Goal: Contribute content: Add original content to the website for others to see

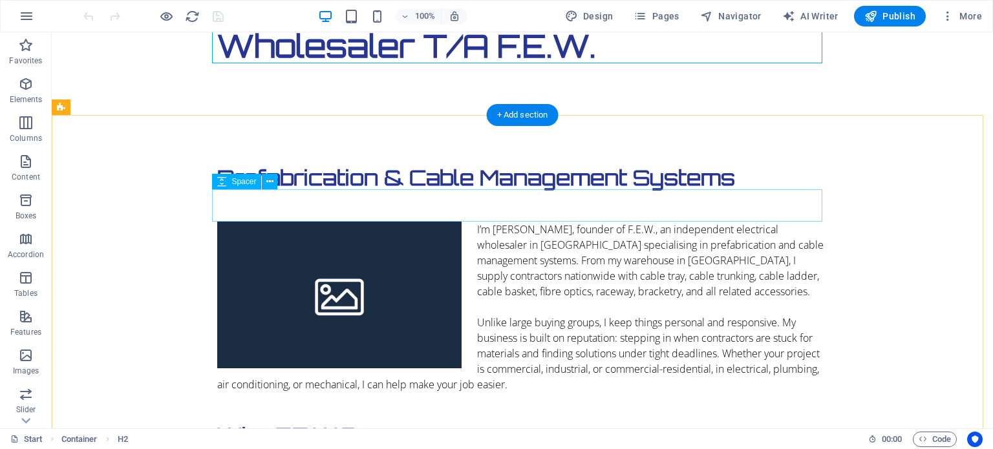
scroll to position [323, 0]
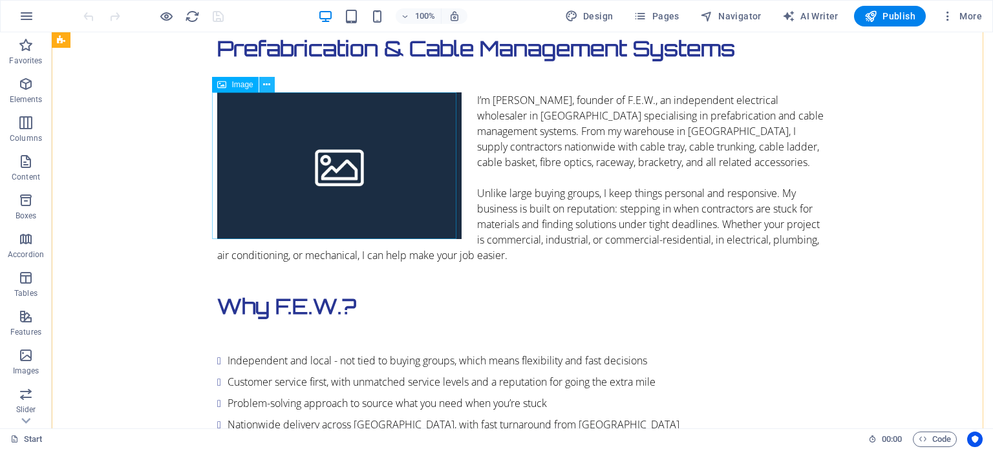
click at [265, 87] on icon at bounding box center [266, 85] width 7 height 14
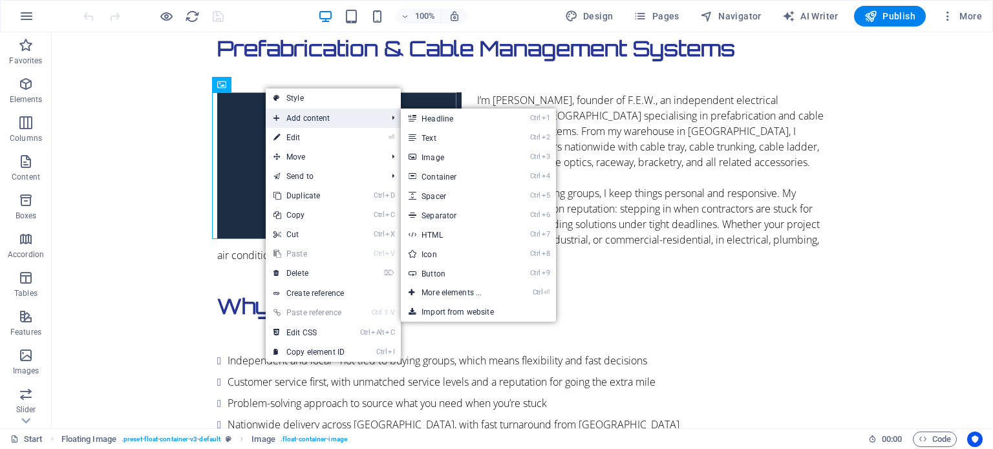
click at [297, 119] on span "Add content" at bounding box center [324, 118] width 116 height 19
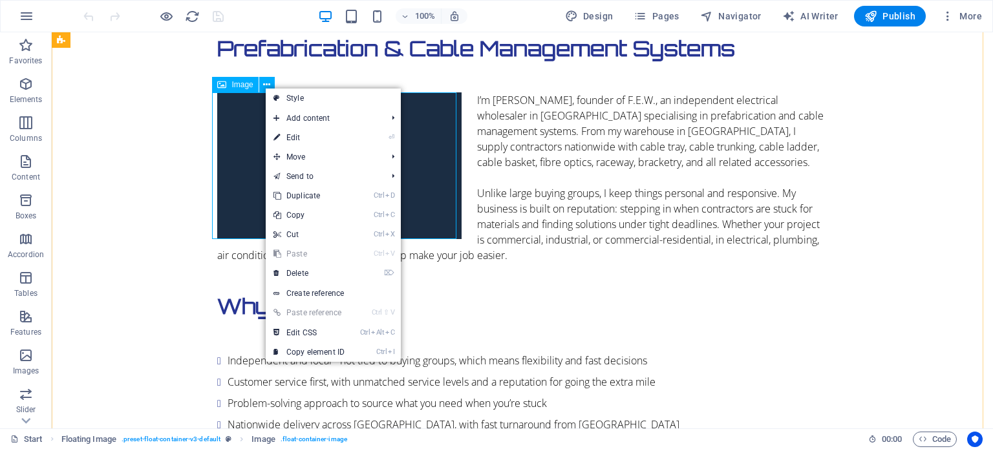
click at [244, 149] on figure at bounding box center [339, 165] width 244 height 147
select select "%"
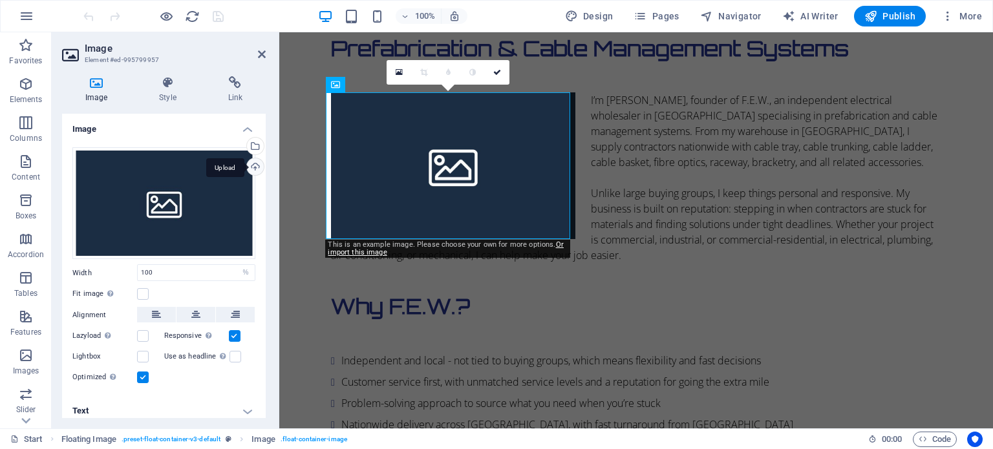
click at [252, 166] on div "Upload" at bounding box center [253, 167] width 19 height 19
click at [254, 142] on div "Select files from the file manager, stock photos, or upload file(s)" at bounding box center [253, 147] width 19 height 19
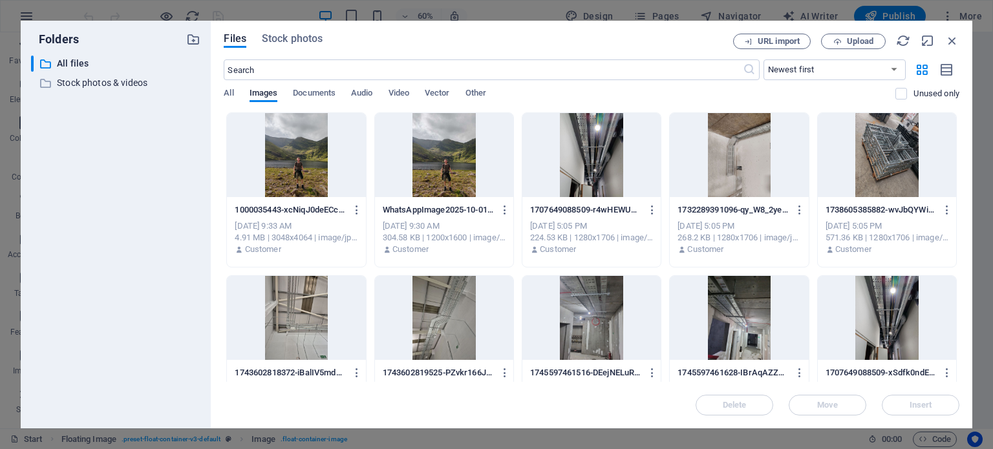
click at [296, 164] on div at bounding box center [296, 155] width 138 height 84
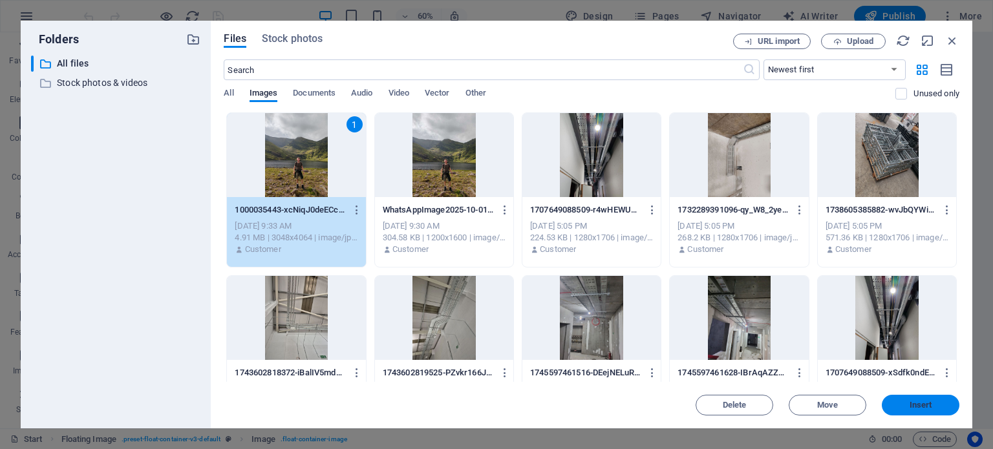
drag, startPoint x: 916, startPoint y: 400, endPoint x: 637, endPoint y: 369, distance: 281.1
click at [916, 400] on button "Insert" at bounding box center [921, 405] width 78 height 21
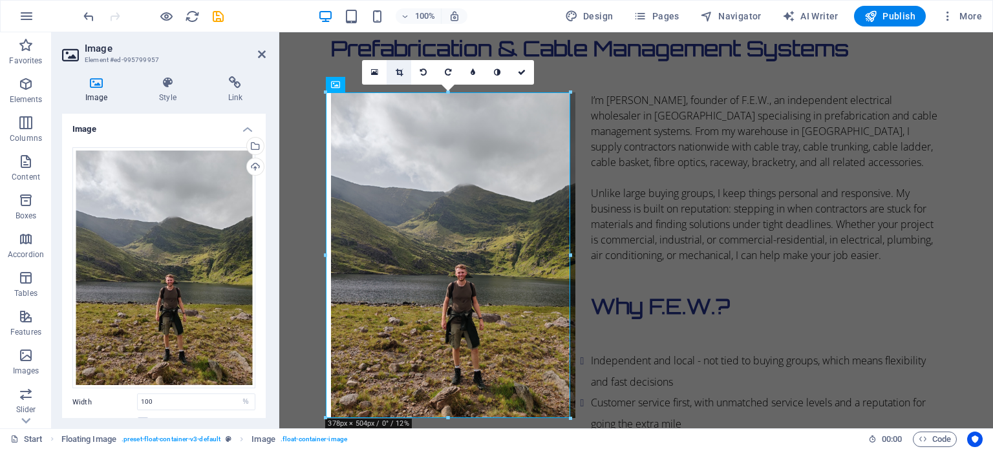
click at [400, 70] on icon at bounding box center [399, 73] width 7 height 8
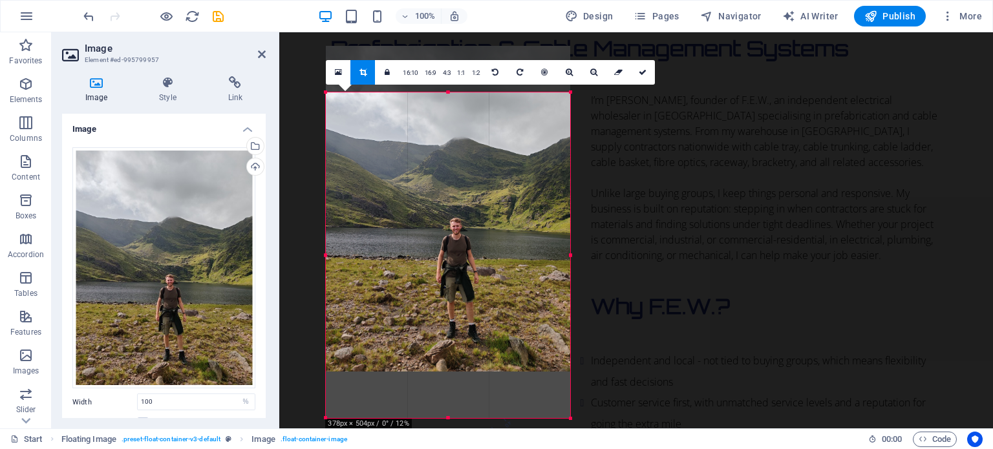
drag, startPoint x: 457, startPoint y: 201, endPoint x: 457, endPoint y: 155, distance: 46.6
click at [457, 155] on div at bounding box center [448, 209] width 244 height 326
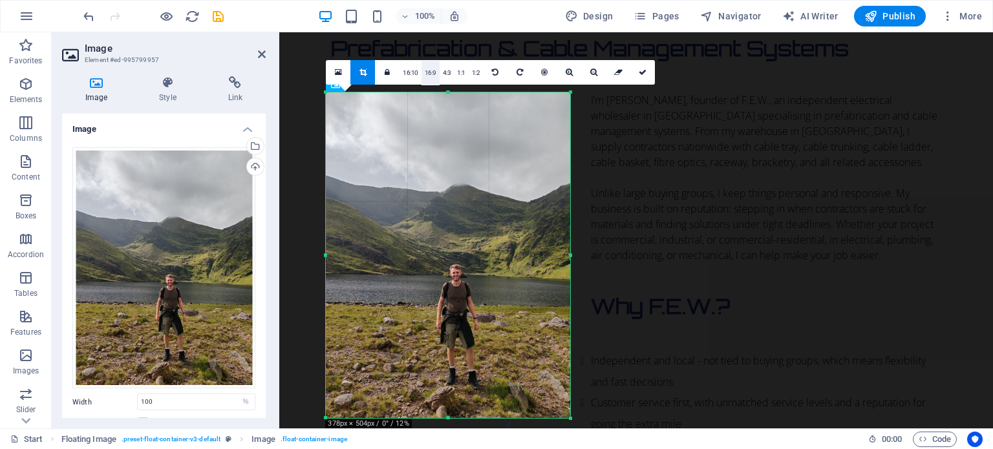
click at [426, 76] on link "16:9" at bounding box center [431, 73] width 18 height 25
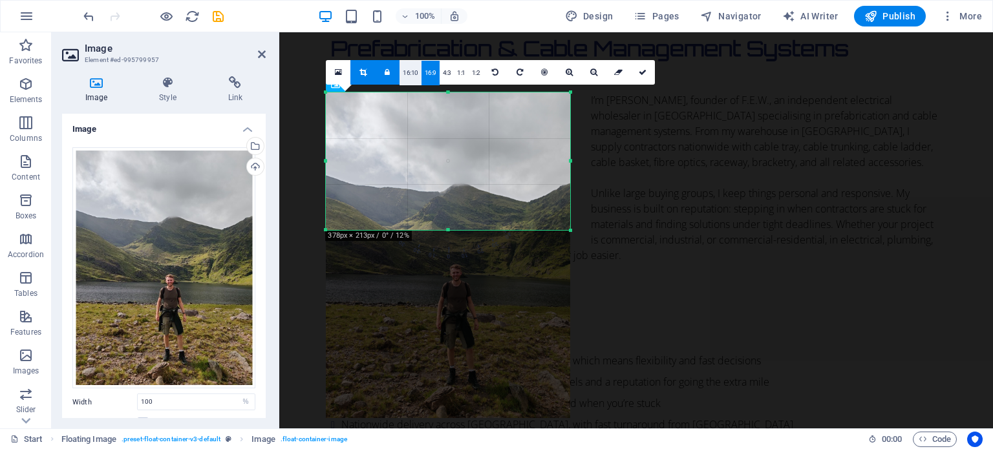
click at [412, 75] on link "16:10" at bounding box center [411, 73] width 22 height 25
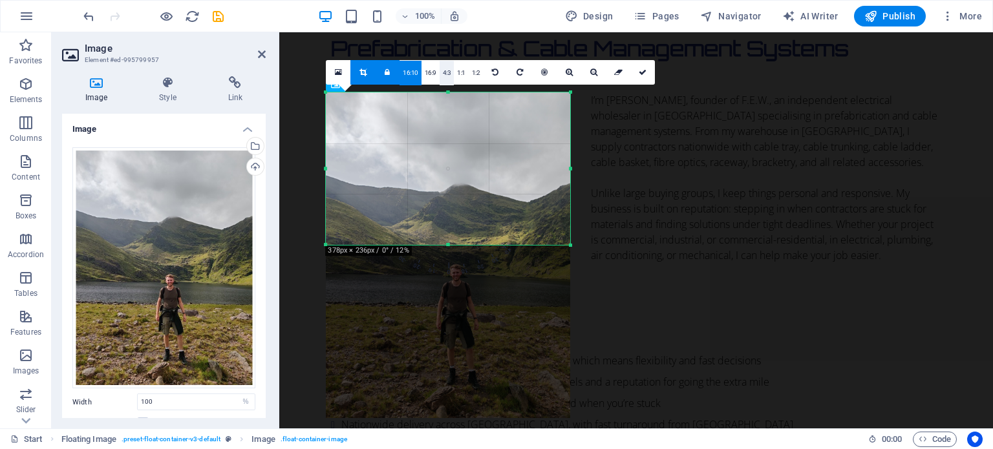
click at [442, 72] on link "4:3" at bounding box center [447, 73] width 15 height 25
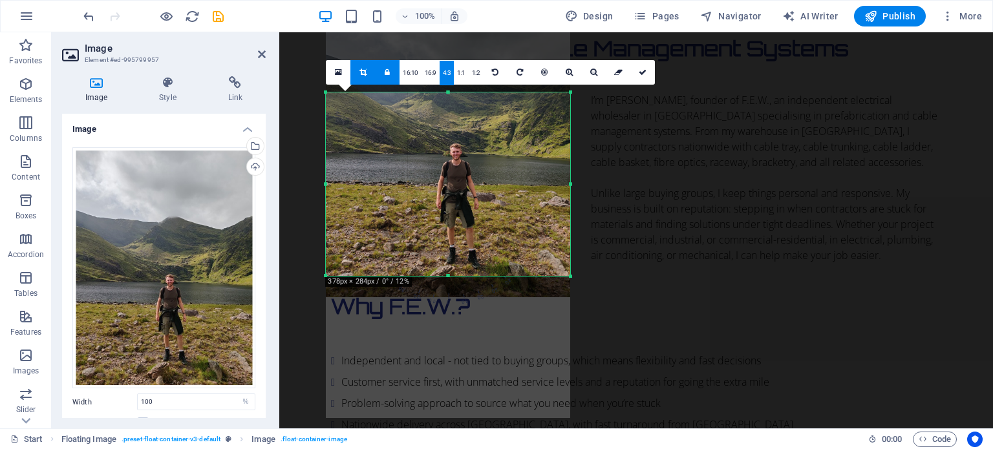
drag, startPoint x: 451, startPoint y: 147, endPoint x: 453, endPoint y: 26, distance: 121.0
click at [453, 32] on section "Favorites Elements Columns Content Boxes Accordion Tables Features Images Slide…" at bounding box center [496, 230] width 993 height 396
click at [639, 69] on icon at bounding box center [643, 73] width 8 height 8
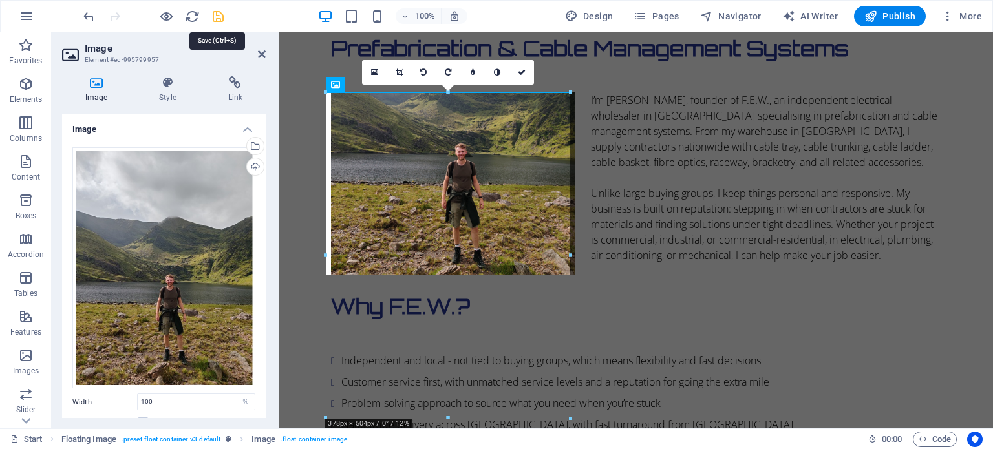
click at [221, 14] on icon "save" at bounding box center [218, 16] width 15 height 15
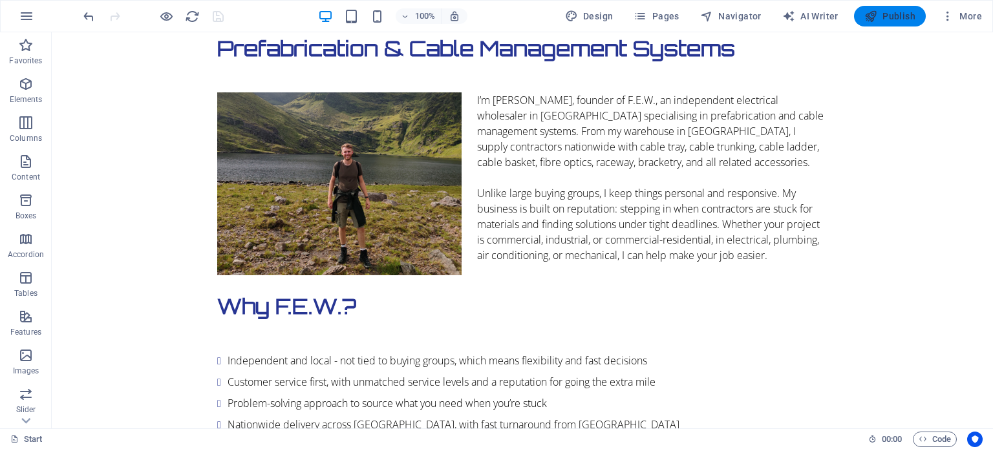
click at [899, 16] on span "Publish" at bounding box center [890, 16] width 51 height 13
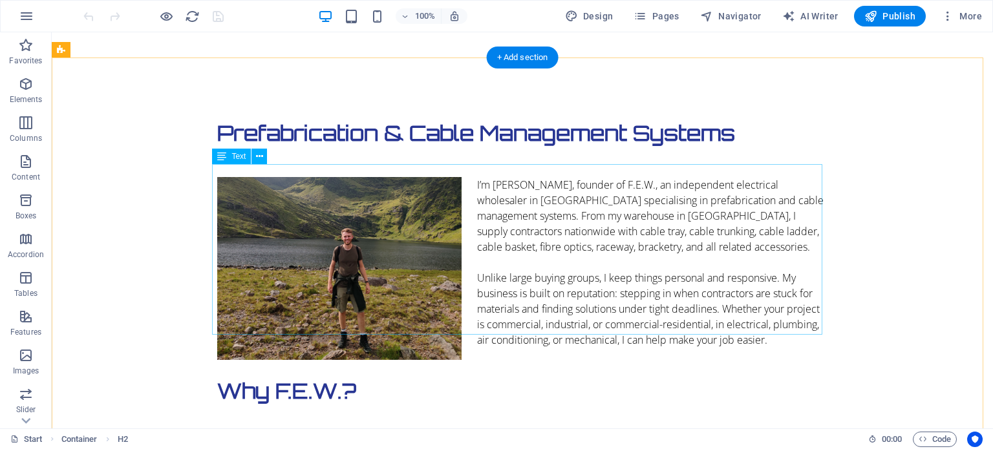
scroll to position [259, 0]
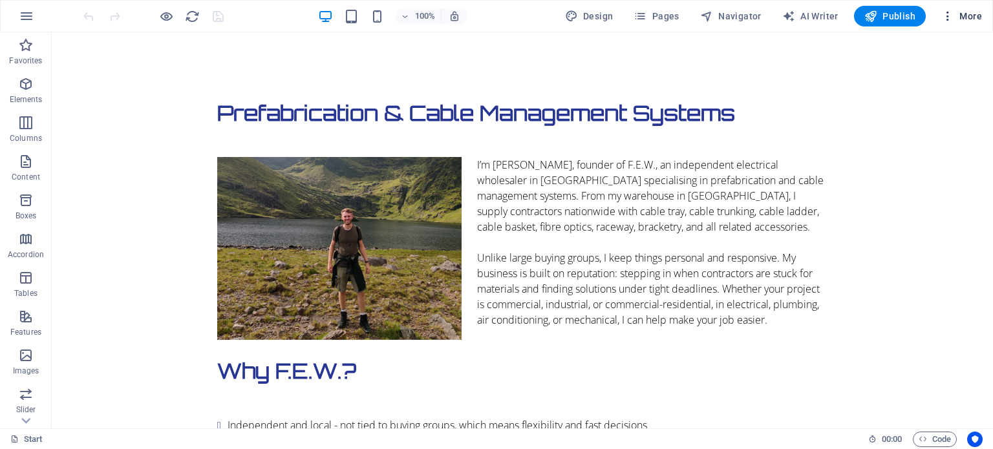
click at [949, 10] on icon "button" at bounding box center [948, 16] width 13 height 13
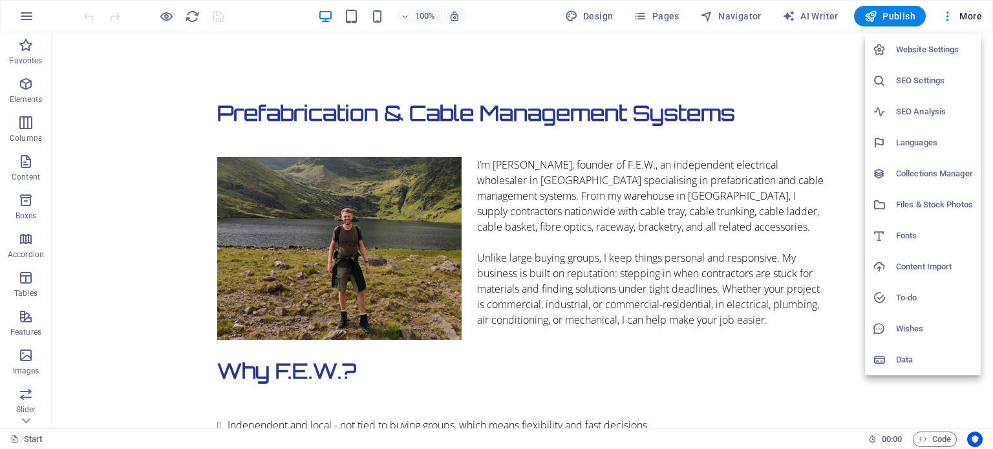
click at [907, 355] on h6 "Data" at bounding box center [934, 360] width 77 height 16
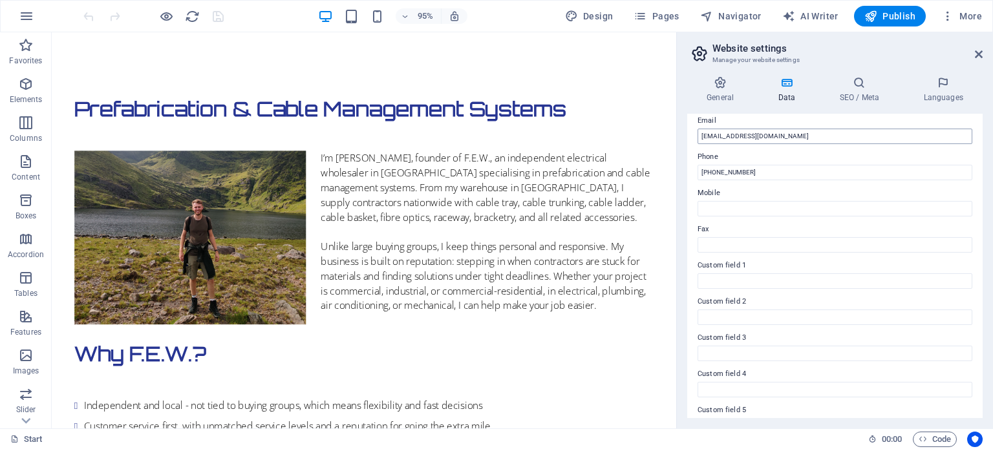
scroll to position [316, 0]
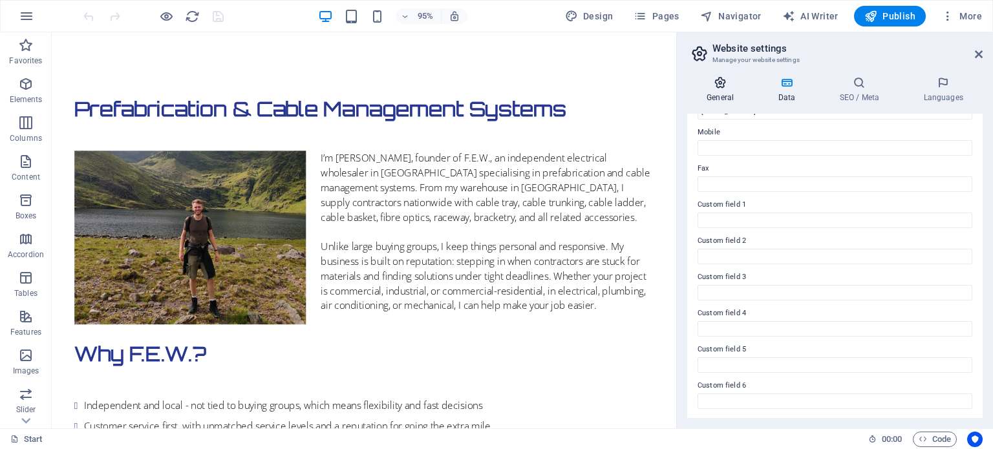
click at [727, 85] on icon at bounding box center [721, 82] width 66 height 13
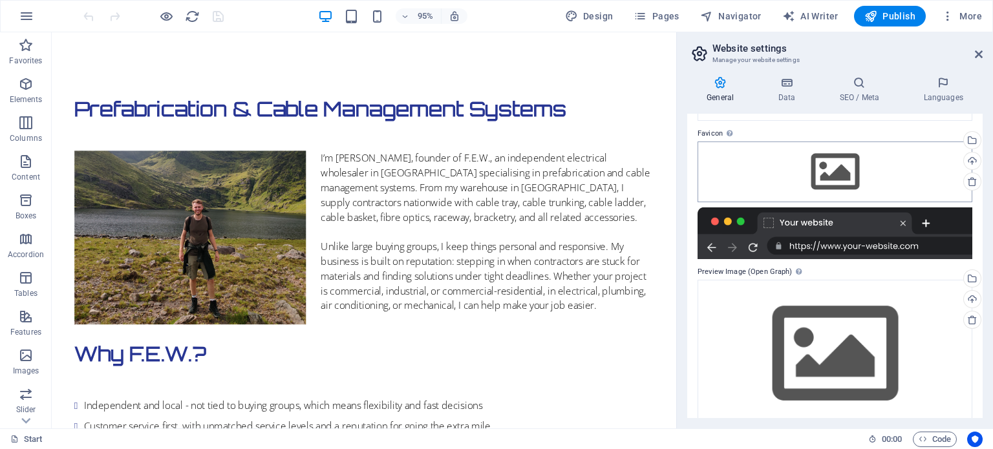
scroll to position [136, 0]
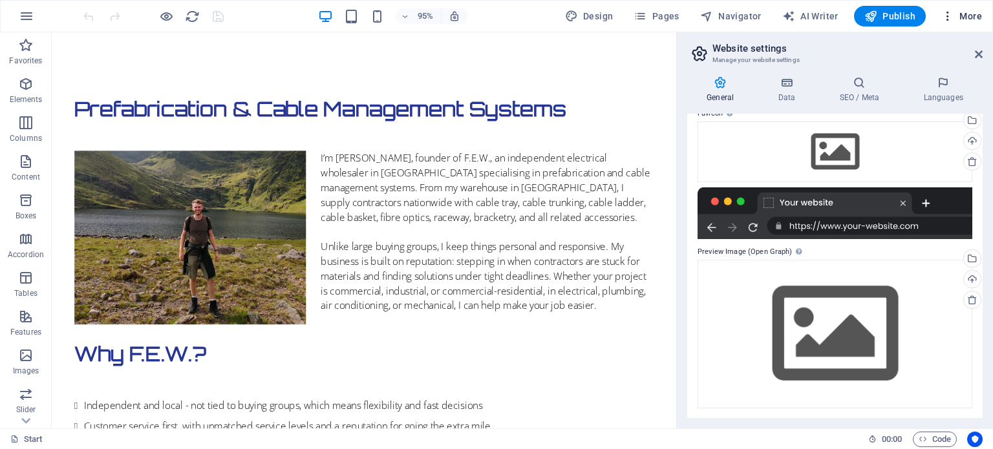
click at [951, 17] on icon "button" at bounding box center [948, 16] width 13 height 13
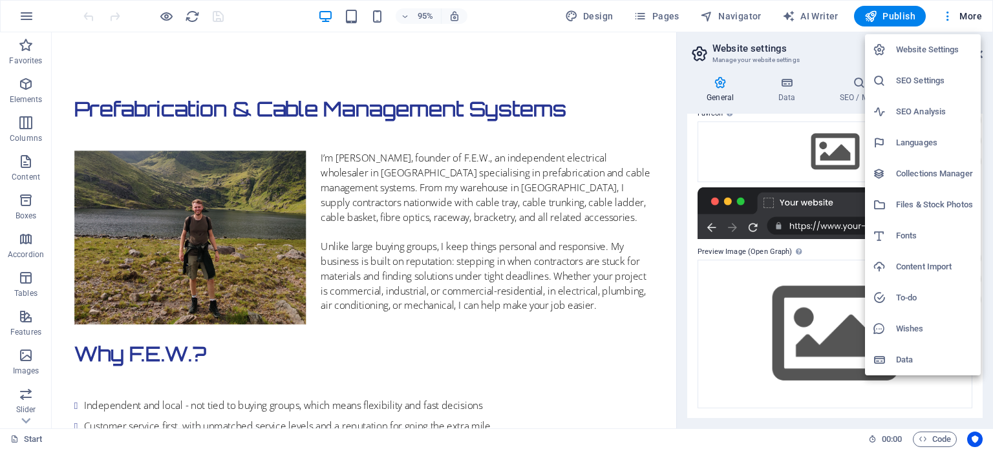
click at [907, 113] on h6 "SEO Analysis" at bounding box center [934, 112] width 77 height 16
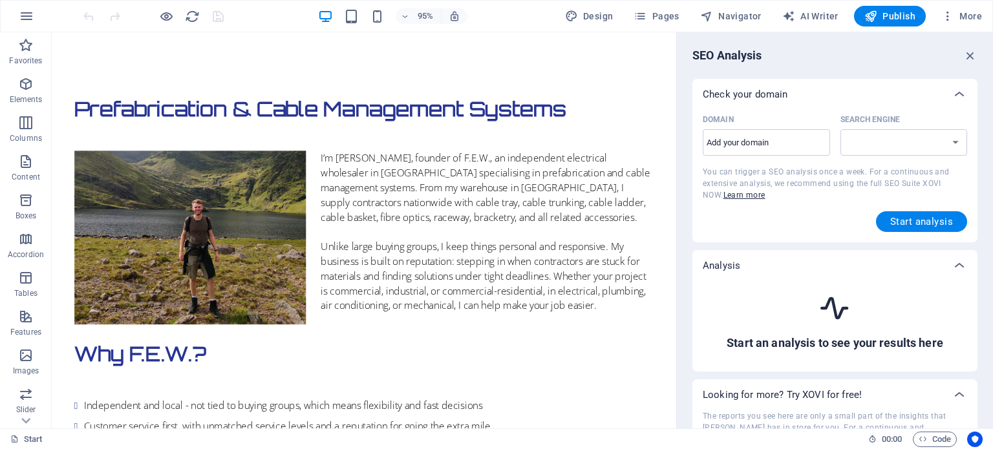
select select "[DOMAIN_NAME]"
click at [778, 139] on input "Domain ​" at bounding box center [766, 143] width 127 height 21
type input "[DOMAIN_NAME]"
click at [915, 224] on span "Start analysis" at bounding box center [922, 222] width 63 height 10
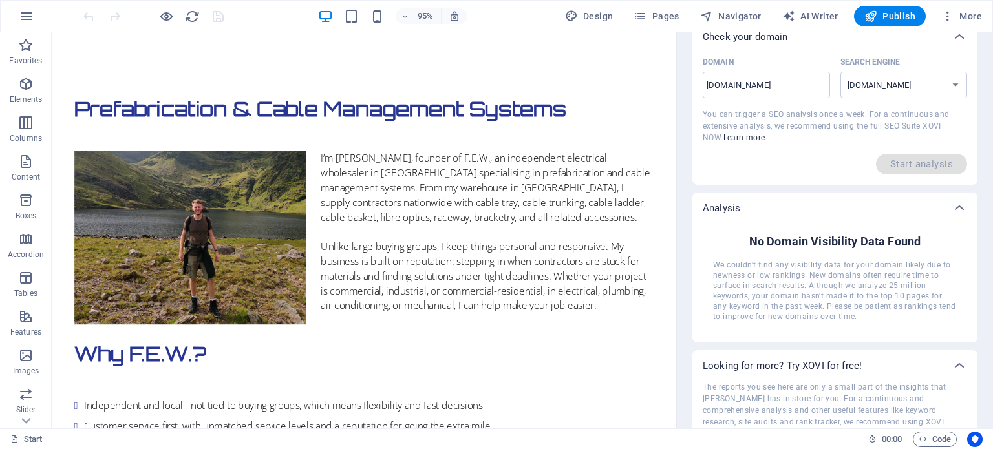
scroll to position [0, 0]
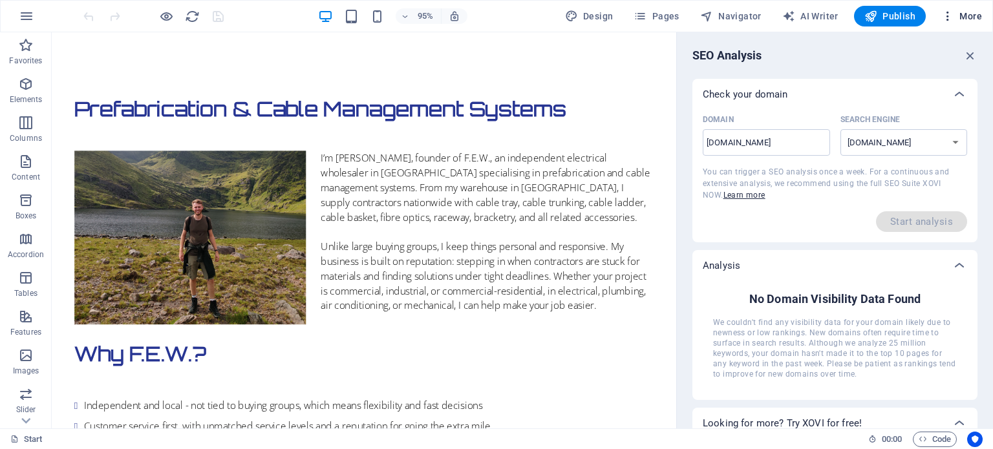
click at [949, 17] on icon "button" at bounding box center [948, 16] width 13 height 13
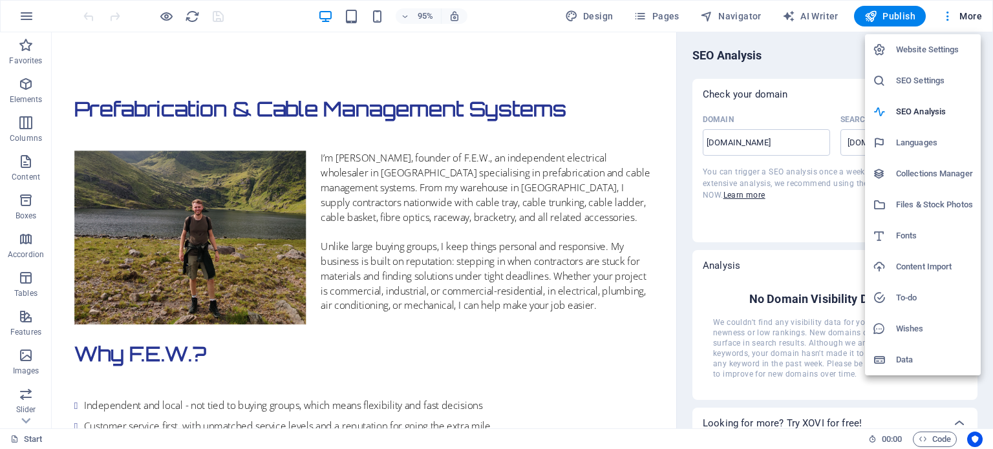
click at [930, 80] on h6 "SEO Settings" at bounding box center [934, 81] width 77 height 16
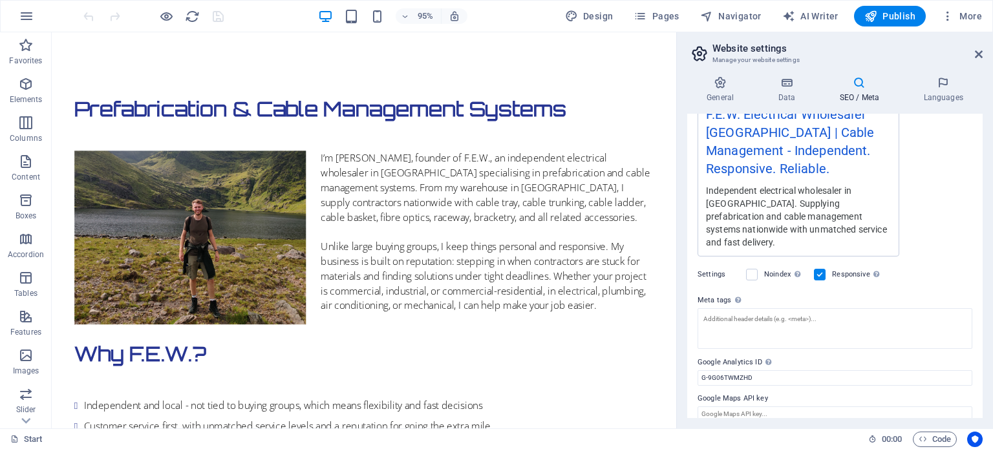
scroll to position [134, 0]
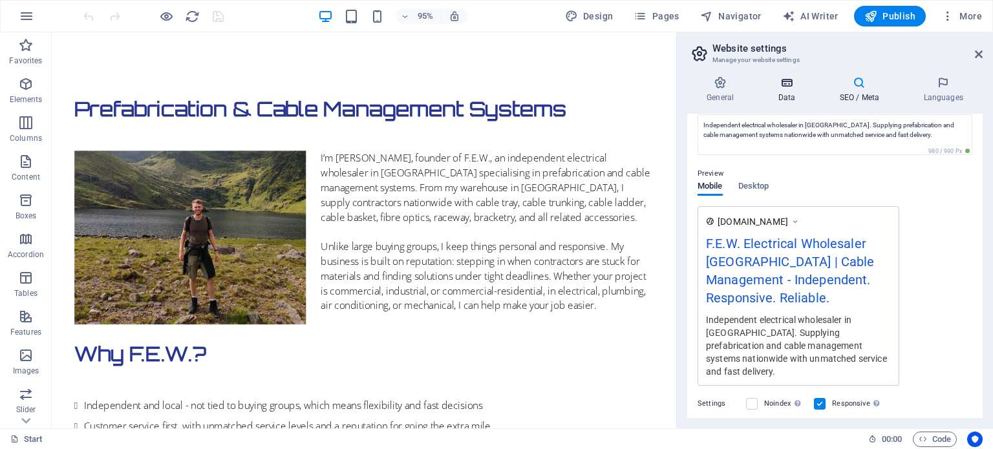
click at [792, 81] on icon at bounding box center [787, 82] width 56 height 13
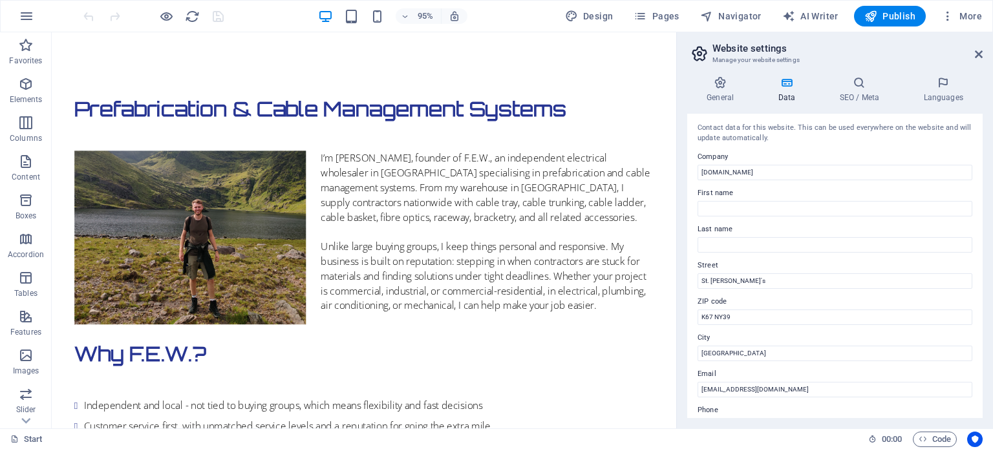
scroll to position [0, 0]
click at [719, 88] on icon at bounding box center [721, 82] width 66 height 13
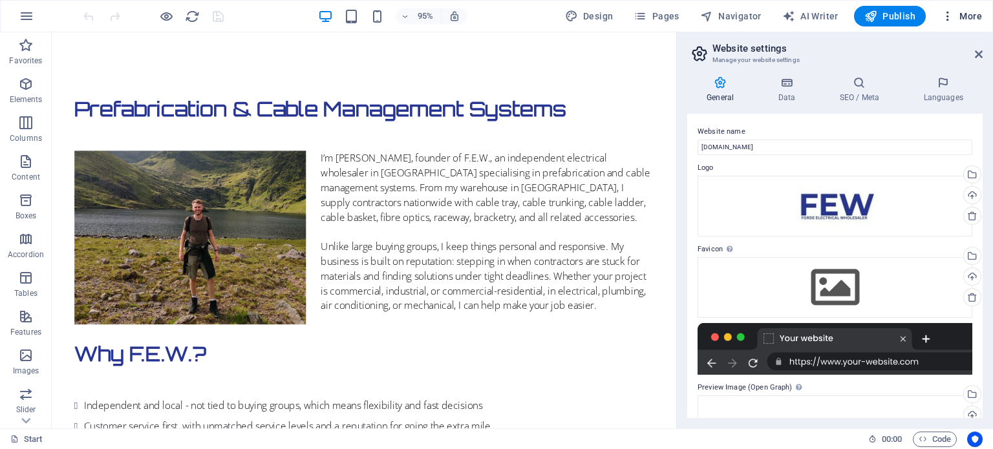
click at [950, 14] on icon "button" at bounding box center [948, 16] width 13 height 13
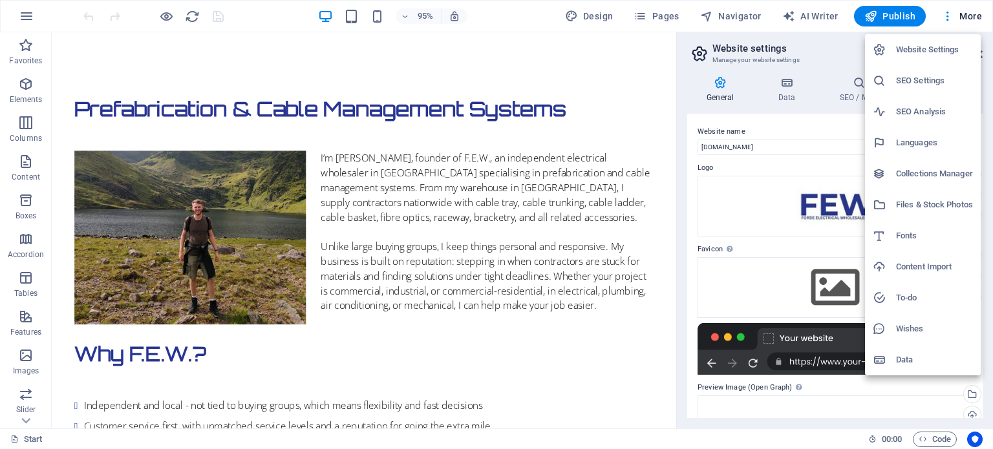
click at [625, 64] on div at bounding box center [496, 224] width 993 height 449
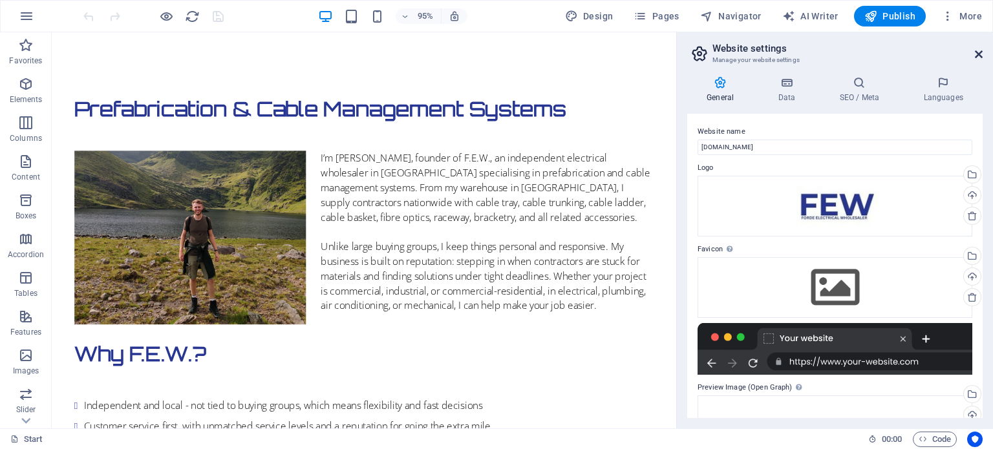
click at [979, 52] on icon at bounding box center [979, 54] width 8 height 10
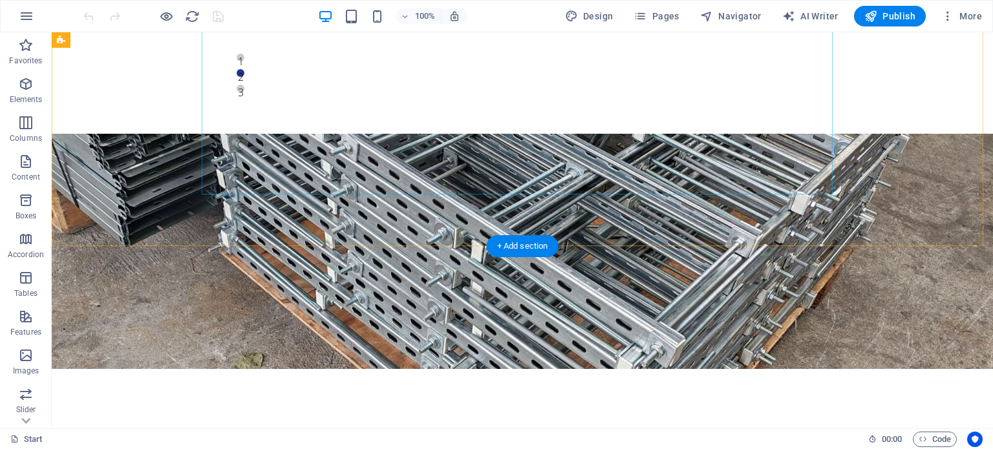
scroll to position [1297, 0]
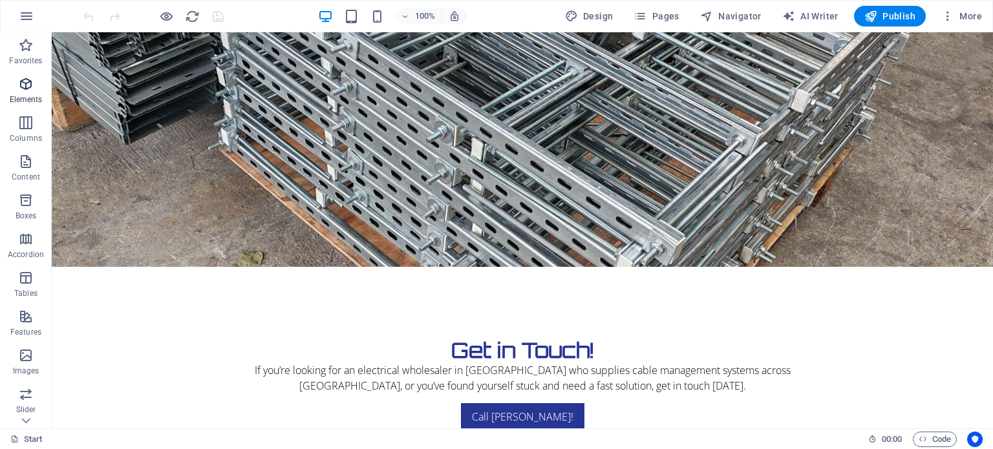
click at [27, 90] on icon "button" at bounding box center [26, 84] width 16 height 16
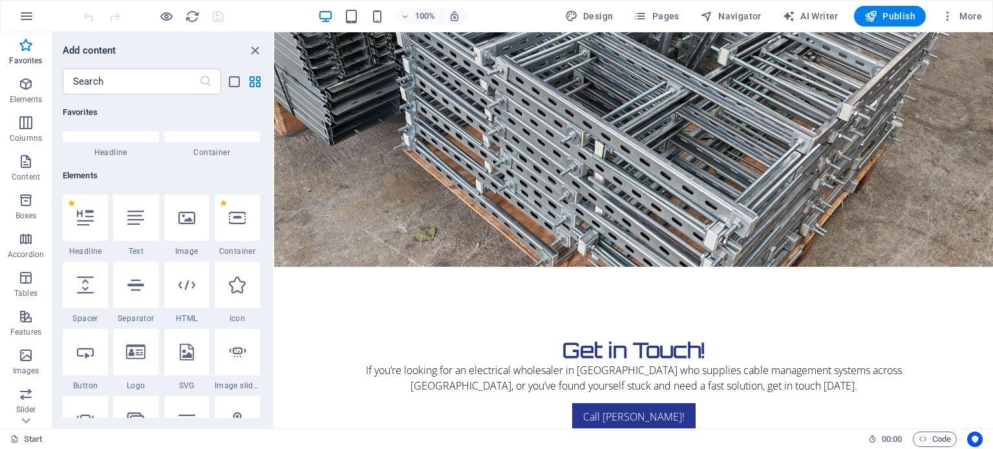
scroll to position [72, 0]
click at [114, 86] on input "text" at bounding box center [131, 82] width 136 height 26
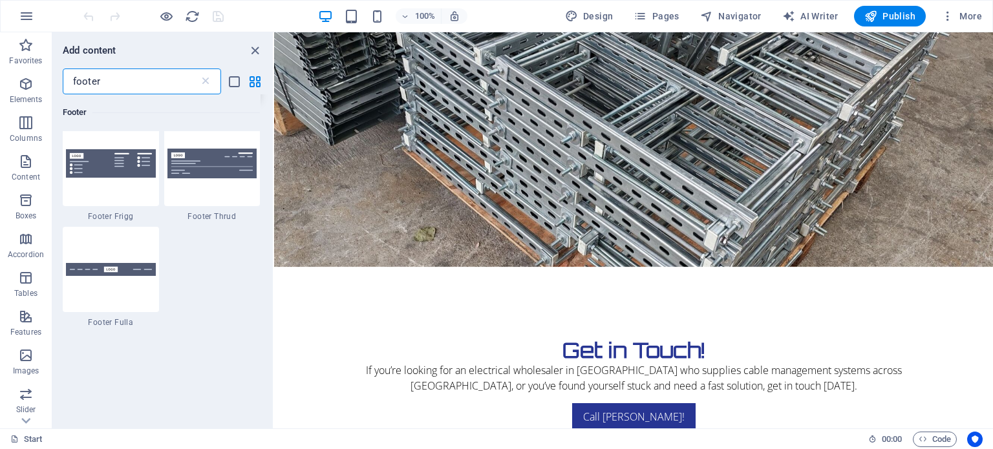
scroll to position [711, 0]
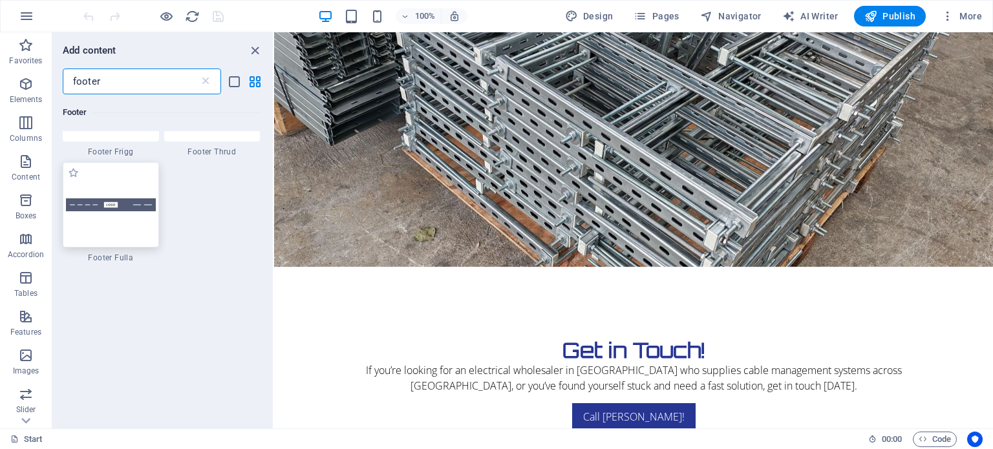
type input "footer"
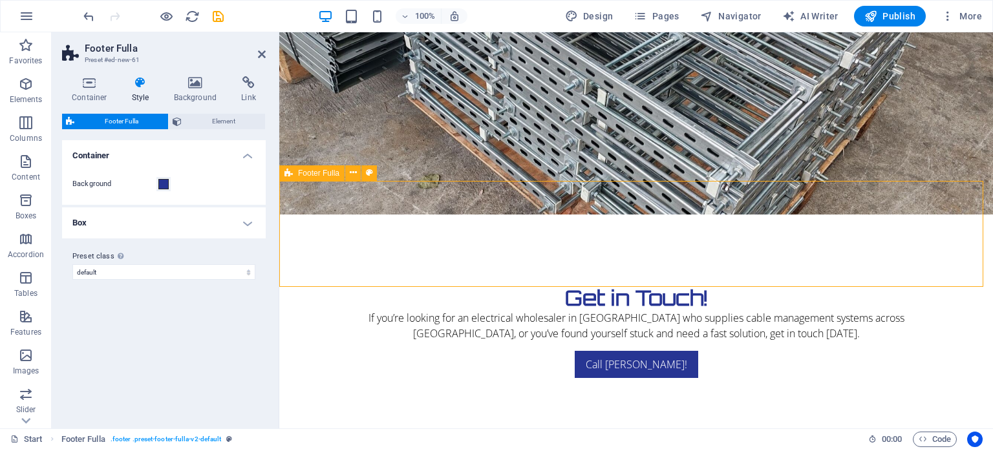
scroll to position [1403, 0]
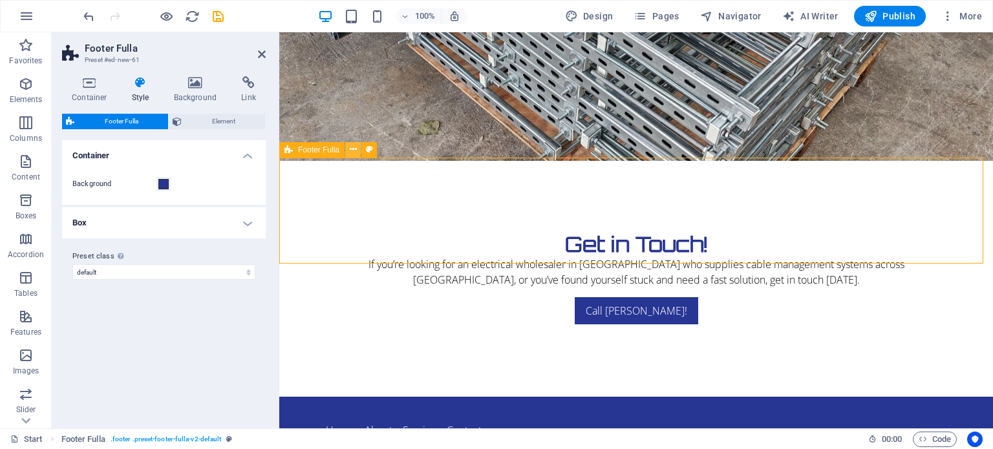
click at [351, 151] on icon at bounding box center [353, 150] width 7 height 14
click at [164, 183] on span at bounding box center [163, 184] width 10 height 10
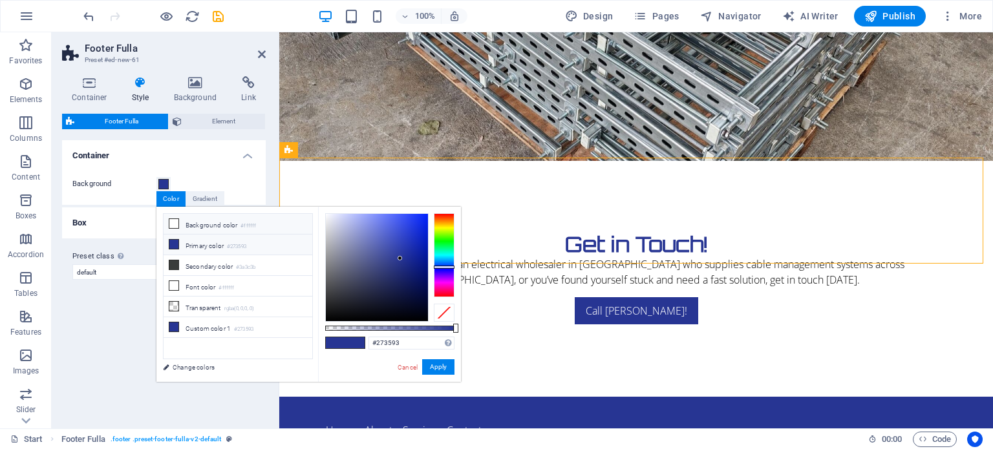
click at [174, 221] on icon at bounding box center [173, 223] width 9 height 9
type input "#ffffff"
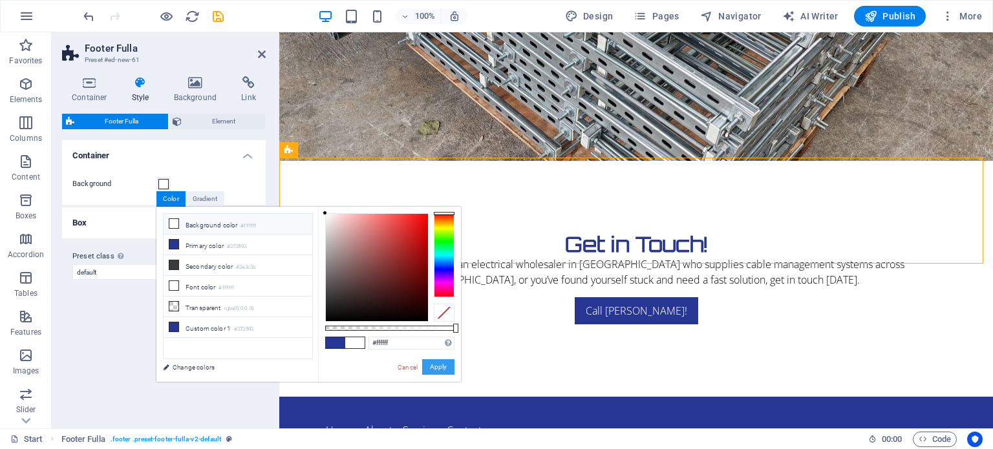
click at [438, 366] on button "Apply" at bounding box center [438, 368] width 32 height 16
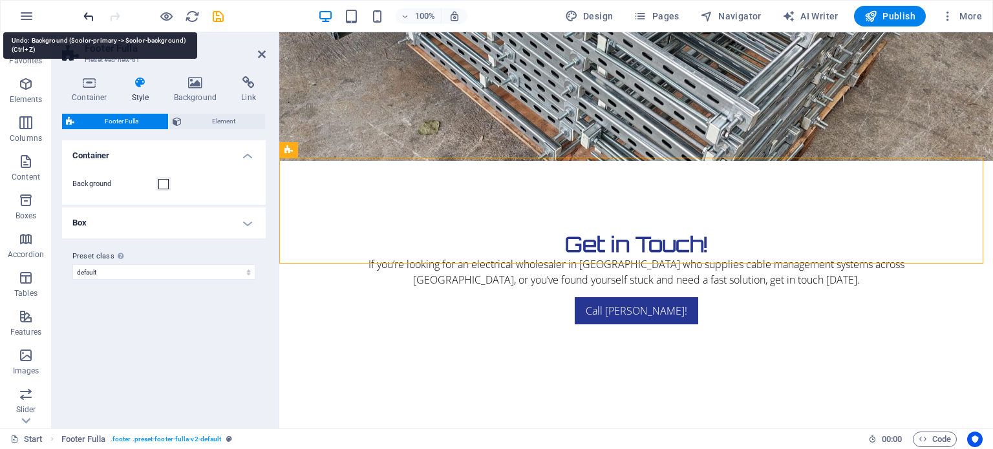
click at [85, 15] on icon "undo" at bounding box center [88, 16] width 15 height 15
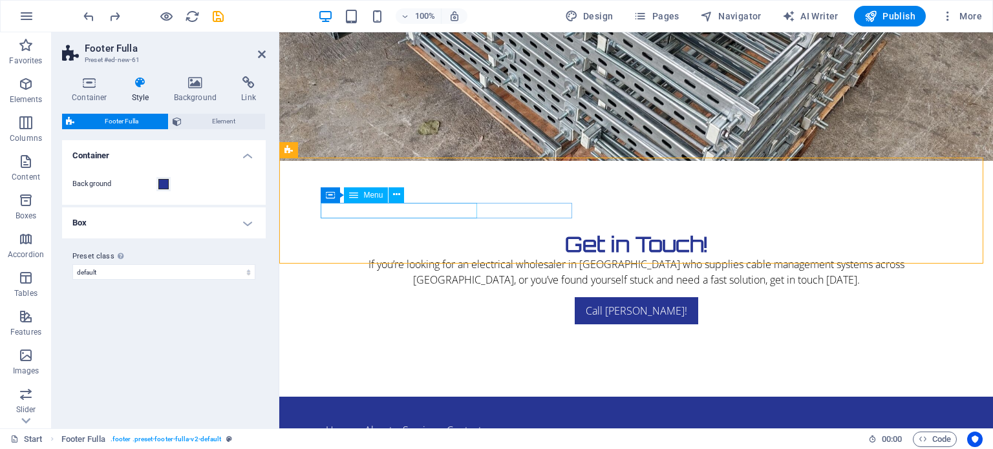
click at [346, 423] on nav "Home About Service Contact" at bounding box center [636, 431] width 621 height 16
click at [394, 191] on icon at bounding box center [396, 195] width 7 height 14
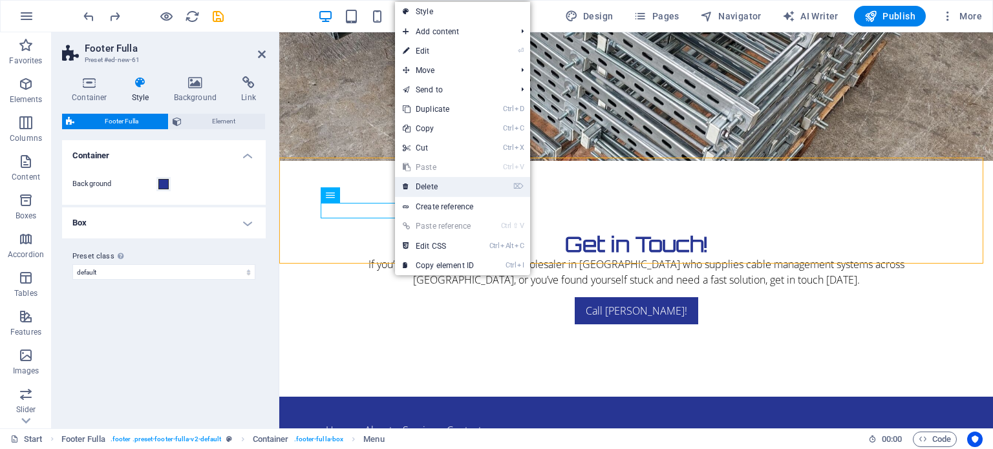
click at [426, 188] on link "⌦ Delete" at bounding box center [438, 186] width 87 height 19
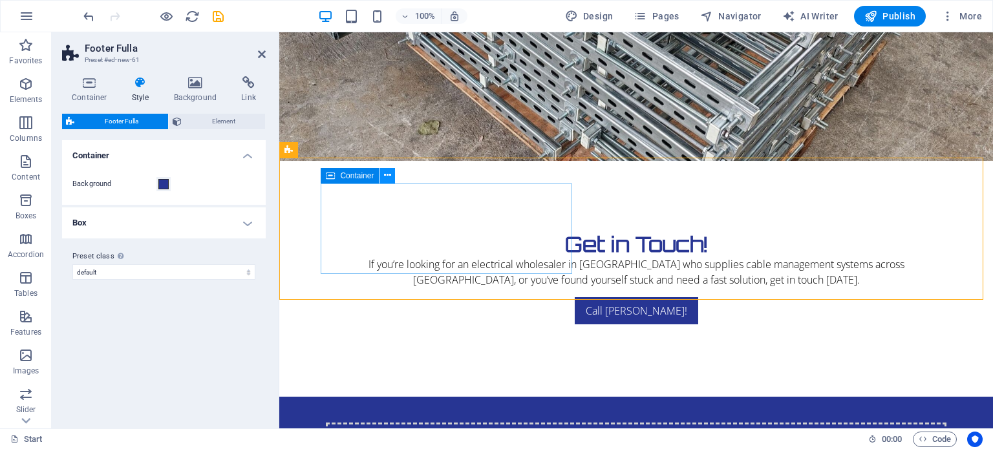
click at [391, 175] on icon at bounding box center [387, 176] width 7 height 14
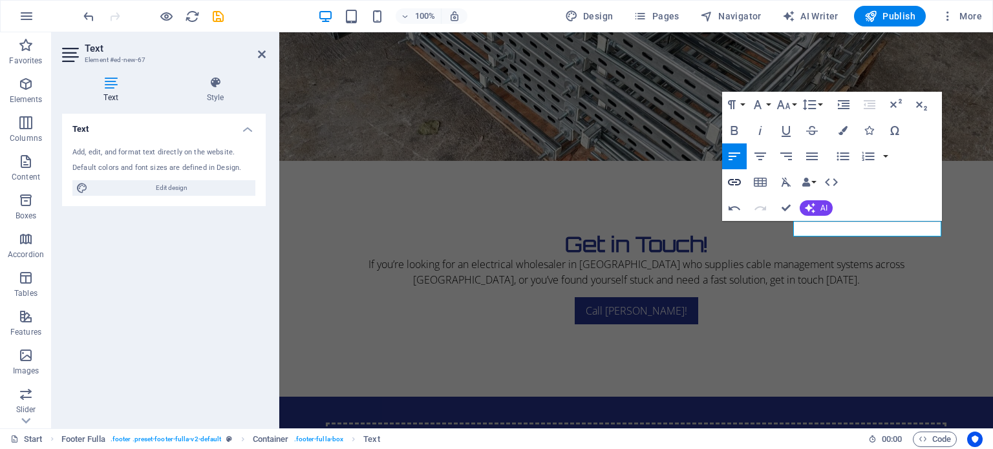
click at [737, 184] on icon "button" at bounding box center [735, 183] width 16 height 16
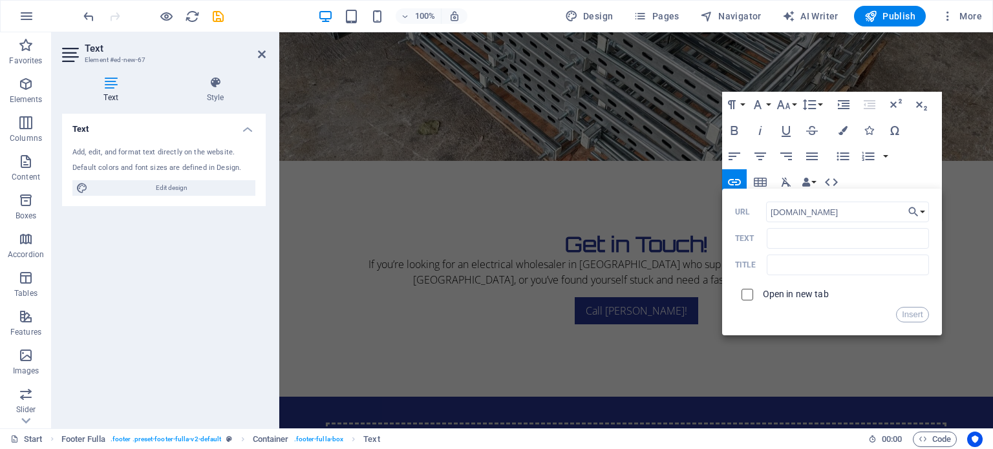
type input "[DOMAIN_NAME]"
click at [746, 294] on input "checkbox" at bounding box center [746, 293] width 12 height 12
checkbox input "true"
click at [911, 312] on button "Insert" at bounding box center [912, 315] width 33 height 16
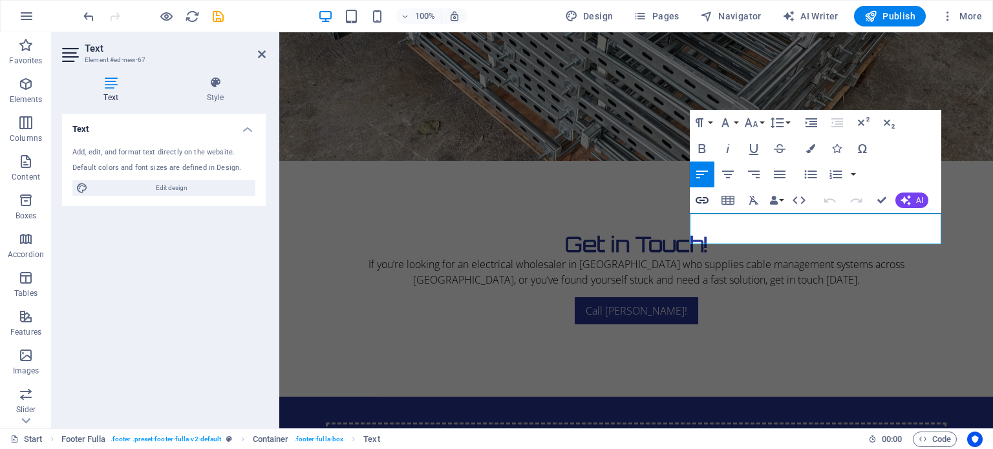
click at [708, 201] on icon "button" at bounding box center [702, 200] width 13 height 6
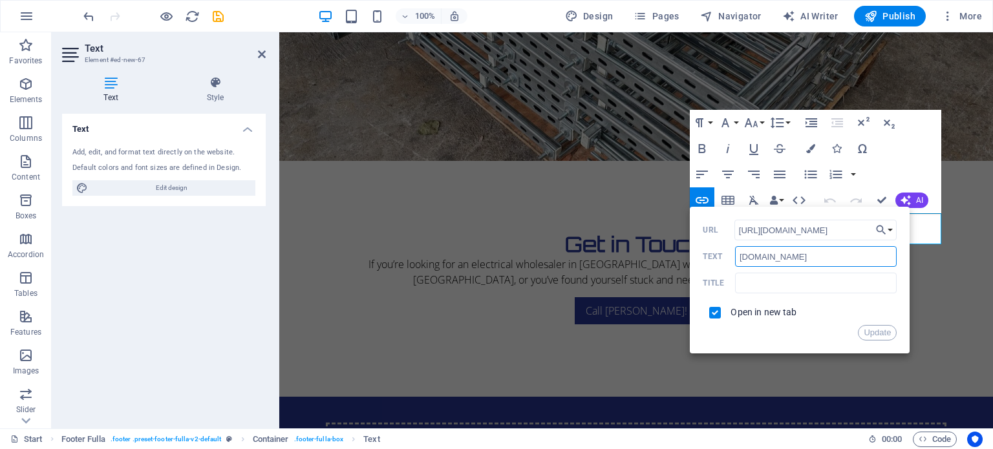
drag, startPoint x: 843, startPoint y: 258, endPoint x: 699, endPoint y: 258, distance: 144.2
click at [699, 258] on div "Back Choose Link Start New page Legal Notice Privacy Choose file ... [URL][DOMA…" at bounding box center [800, 280] width 220 height 147
type input "T"
type input "The Girl in the Office"
click at [879, 332] on button "Update" at bounding box center [877, 333] width 39 height 16
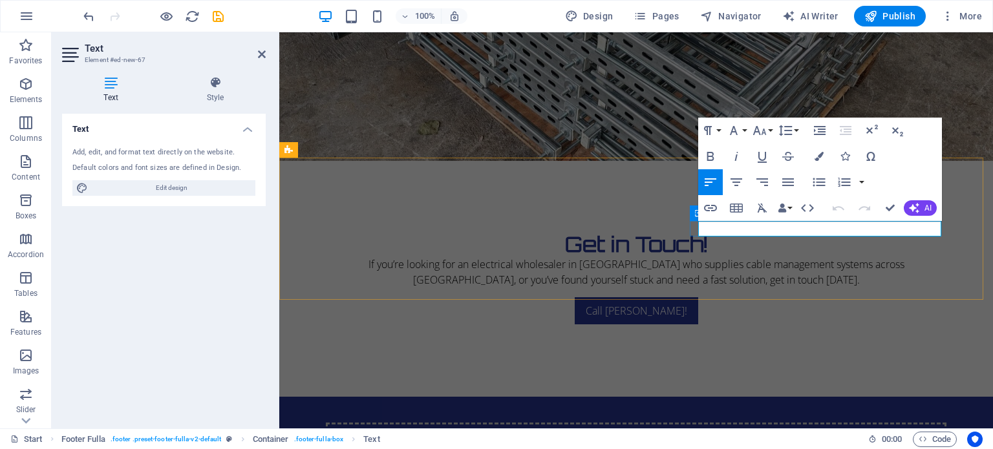
drag, startPoint x: 791, startPoint y: 229, endPoint x: 691, endPoint y: 227, distance: 100.3
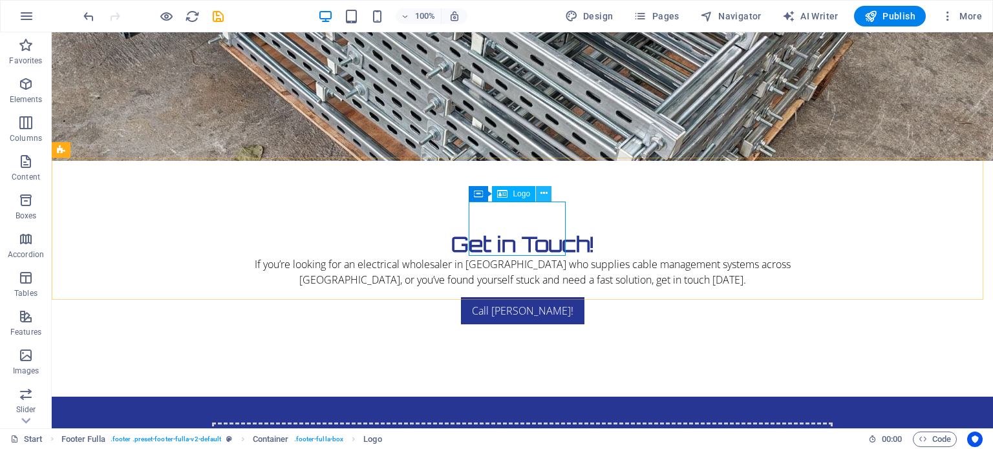
click at [545, 195] on icon at bounding box center [544, 194] width 7 height 14
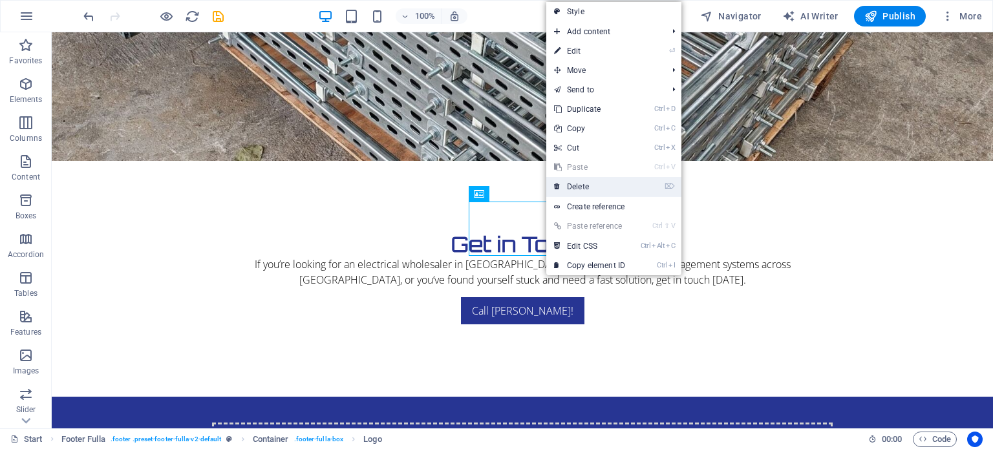
click at [583, 188] on link "⌦ Delete" at bounding box center [590, 186] width 87 height 19
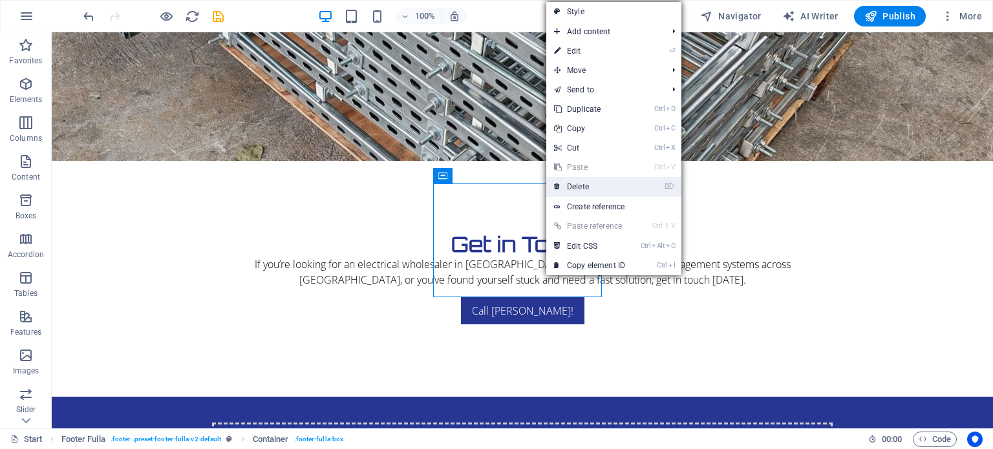
click at [577, 186] on link "⌦ Delete" at bounding box center [590, 186] width 87 height 19
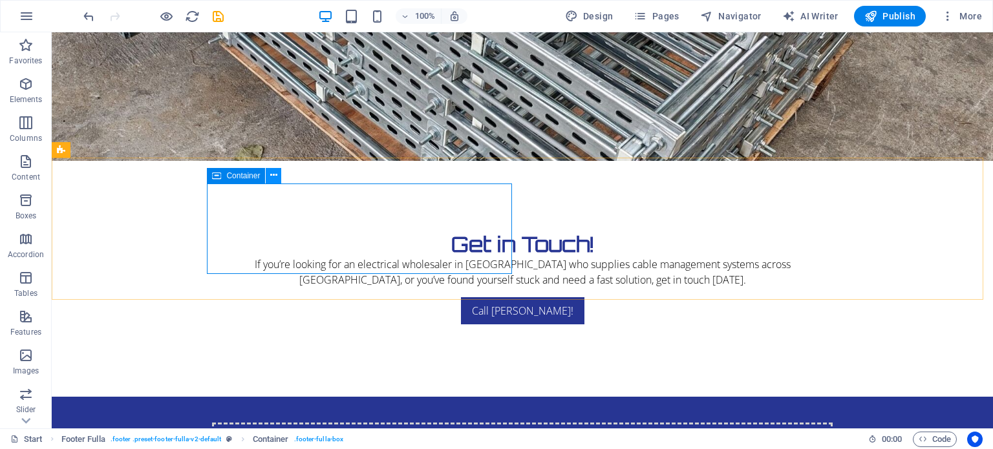
click at [274, 178] on icon at bounding box center [273, 176] width 7 height 14
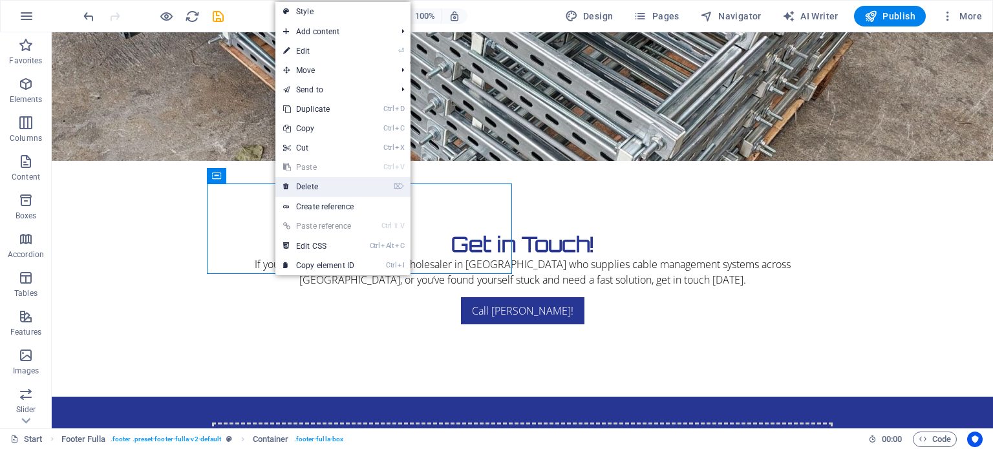
click at [304, 186] on link "⌦ Delete" at bounding box center [319, 186] width 87 height 19
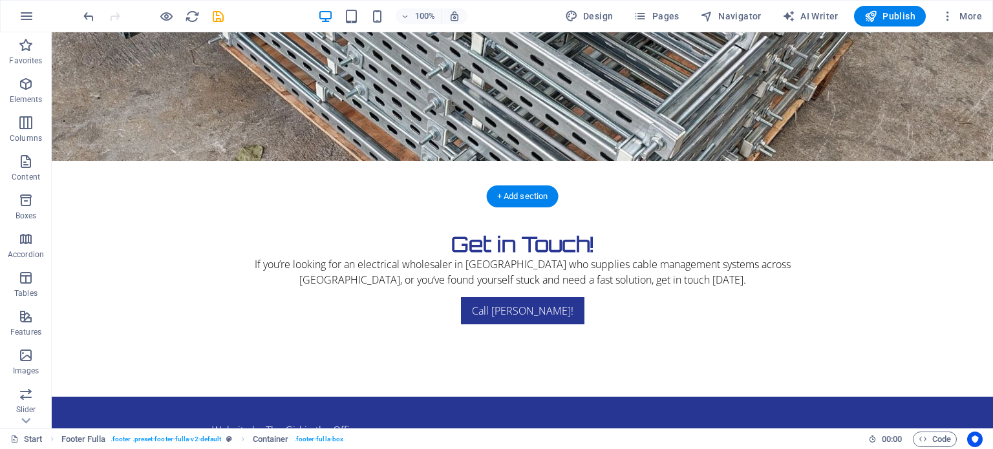
scroll to position [1364, 0]
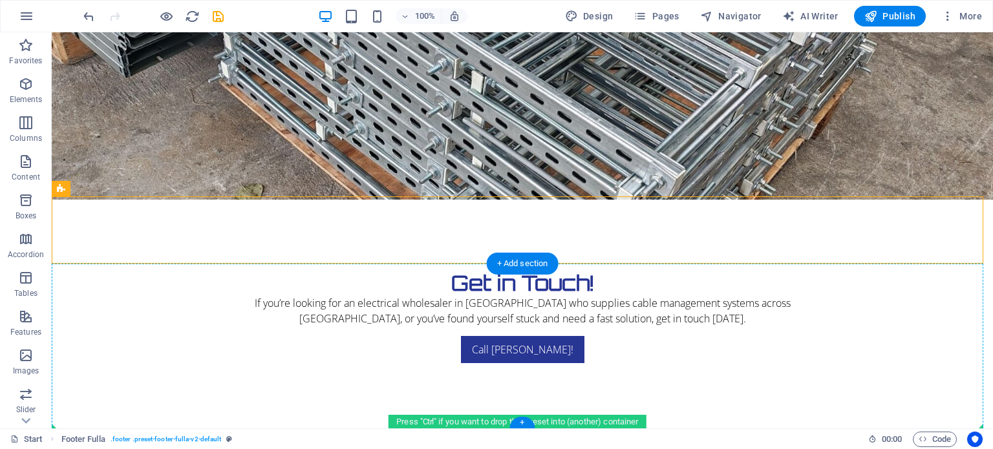
drag, startPoint x: 327, startPoint y: 202, endPoint x: 439, endPoint y: 427, distance: 251.1
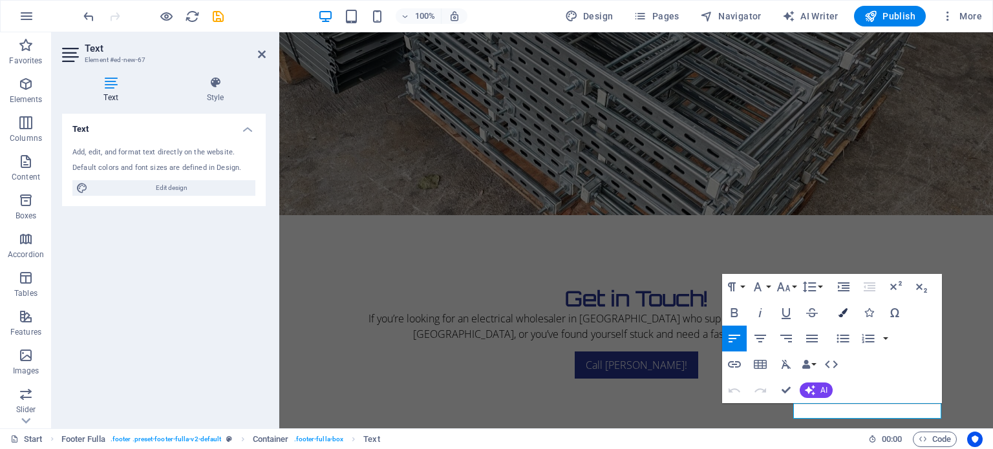
click at [846, 313] on icon "button" at bounding box center [843, 313] width 9 height 9
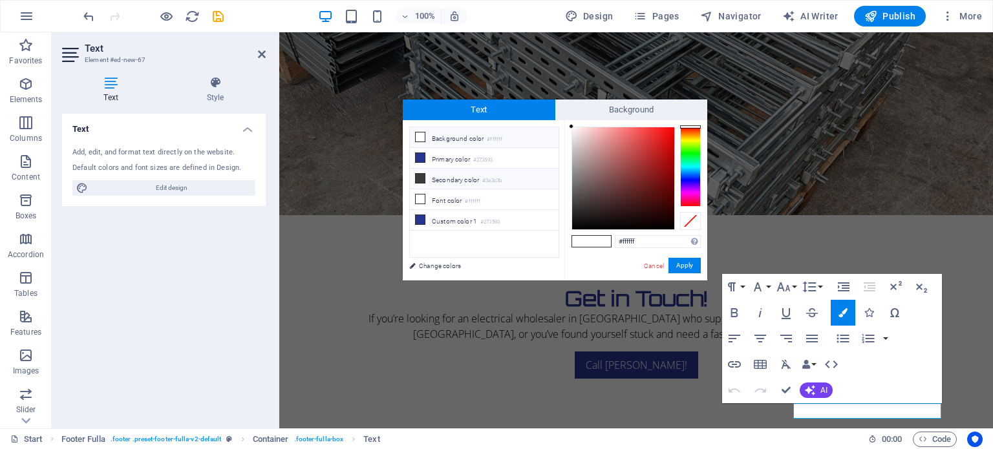
click at [442, 176] on li "Secondary color #3a3c3b" at bounding box center [484, 179] width 149 height 21
type input "#3a3c3b"
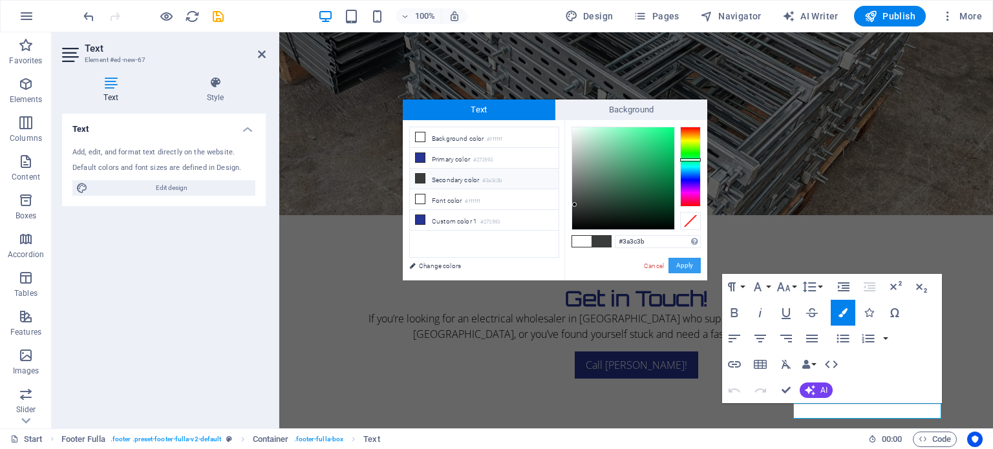
click at [688, 263] on button "Apply" at bounding box center [685, 266] width 32 height 16
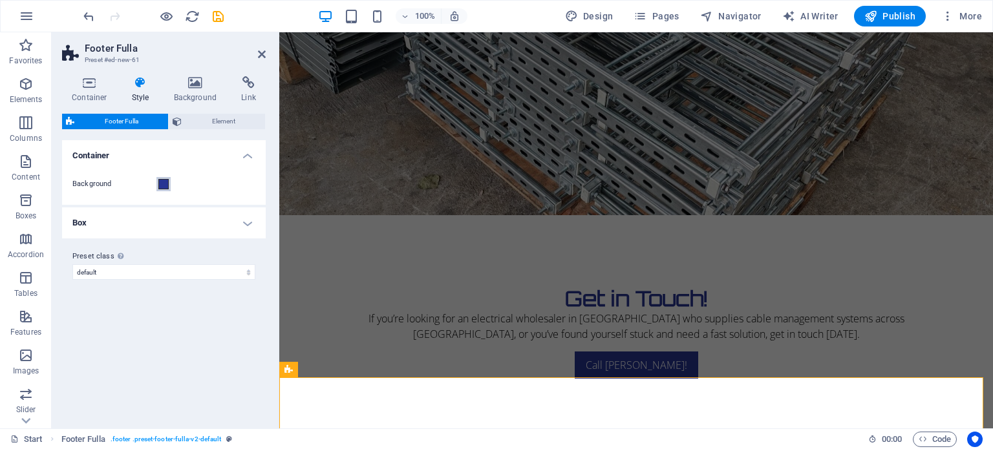
click at [164, 183] on span at bounding box center [163, 184] width 10 height 10
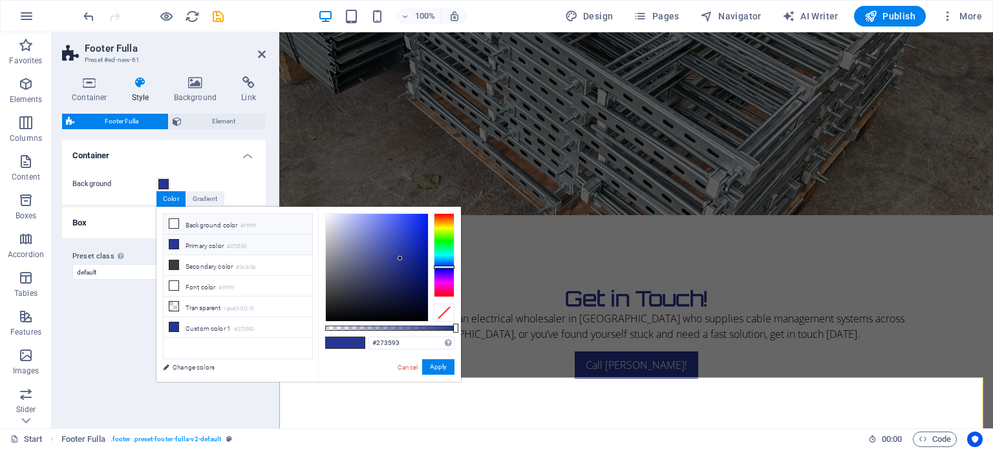
click at [182, 222] on li "Background color #ffffff" at bounding box center [238, 224] width 149 height 21
type input "#ffffff"
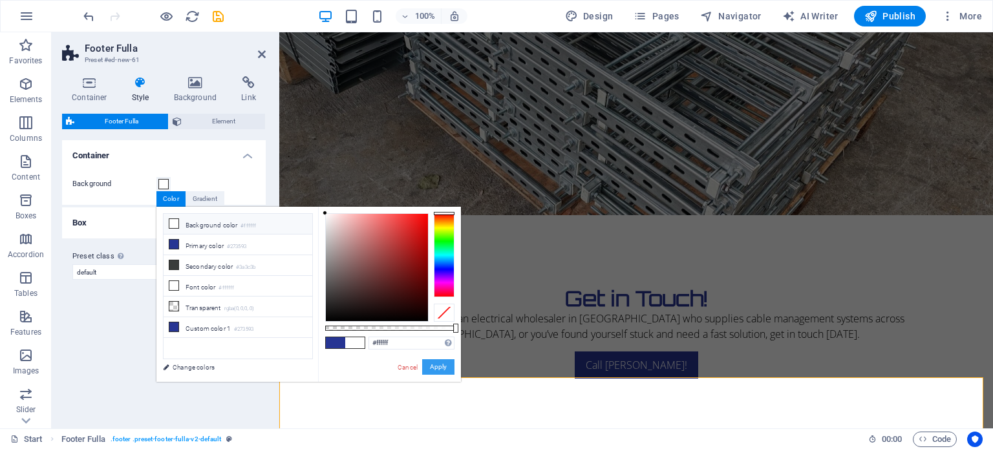
click at [432, 364] on button "Apply" at bounding box center [438, 368] width 32 height 16
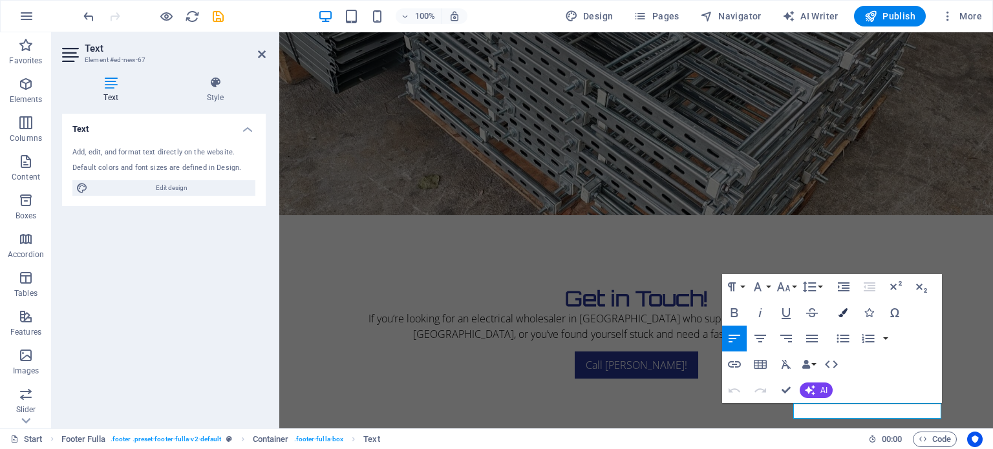
click at [843, 310] on icon "button" at bounding box center [843, 313] width 9 height 9
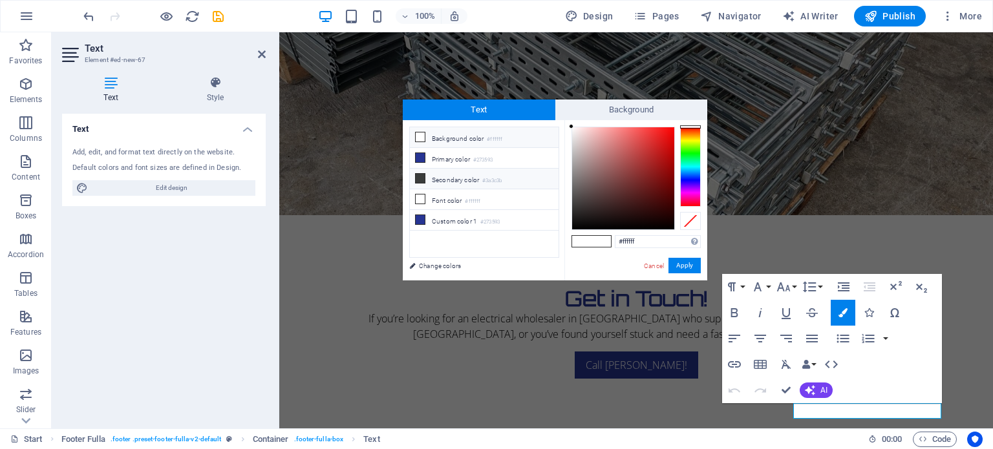
click at [442, 177] on li "Secondary color #3a3c3b" at bounding box center [484, 179] width 149 height 21
type input "#3a3c3b"
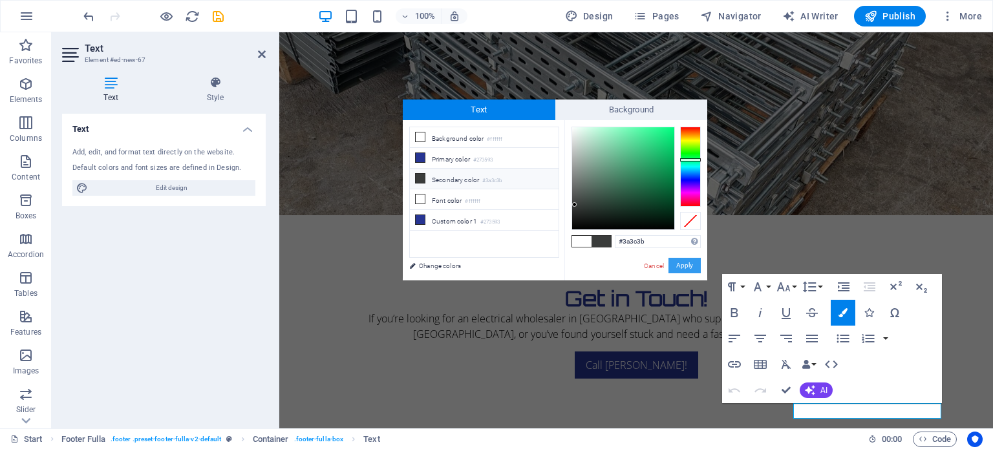
click at [685, 261] on button "Apply" at bounding box center [685, 266] width 32 height 16
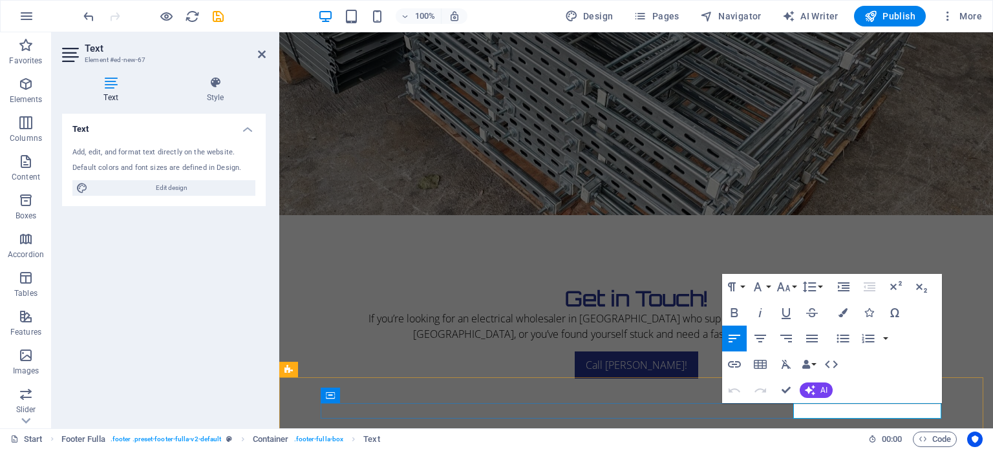
click at [841, 314] on icon "button" at bounding box center [843, 313] width 9 height 9
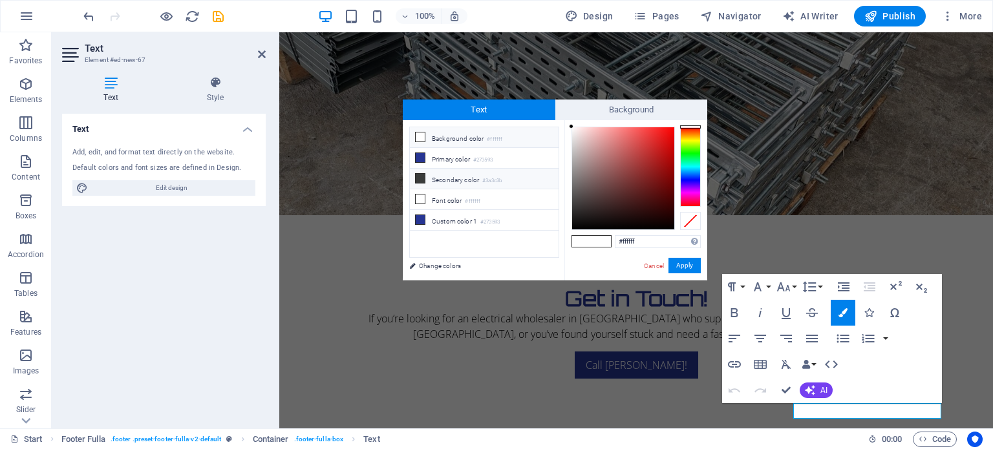
click at [435, 175] on li "Secondary color #3a3c3b" at bounding box center [484, 179] width 149 height 21
type input "#3a3c3b"
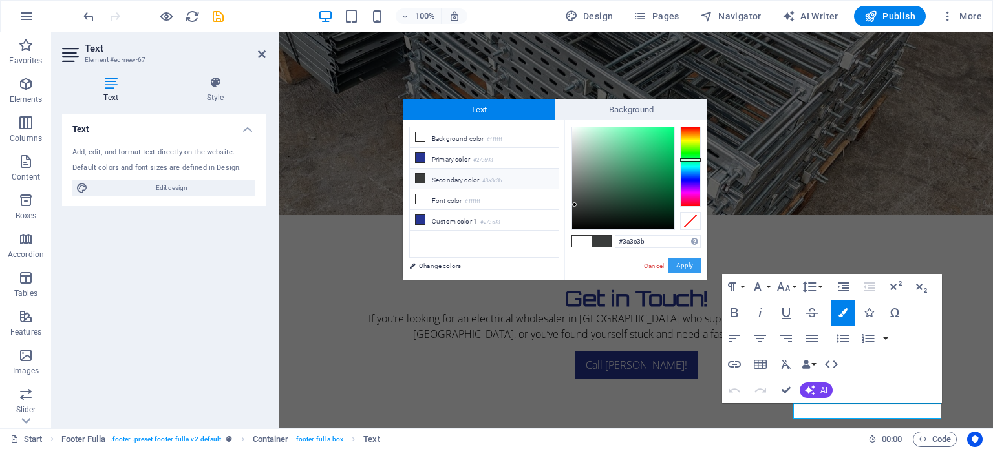
click at [684, 263] on button "Apply" at bounding box center [685, 266] width 32 height 16
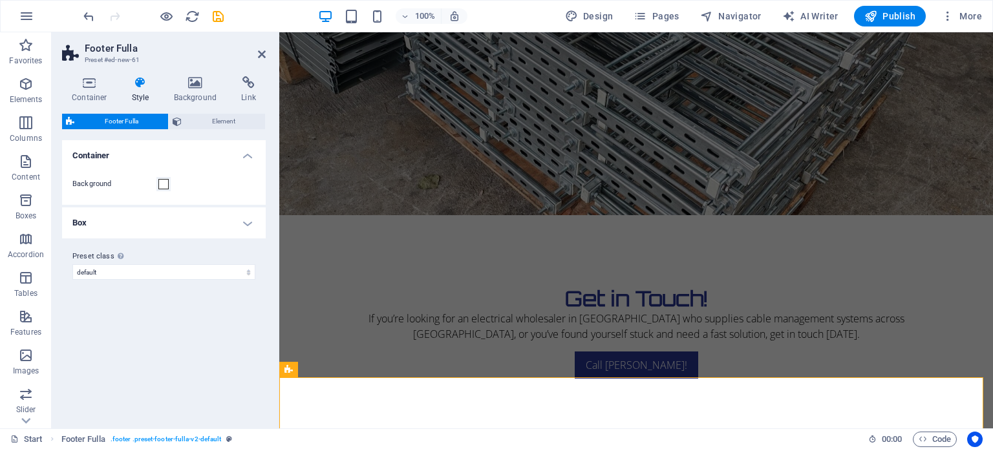
click at [166, 381] on div "Variants Default Container Background Box Background Gap 1 px rem % vh vw Paddi…" at bounding box center [164, 279] width 204 height 278
click at [222, 12] on icon "save" at bounding box center [218, 16] width 15 height 15
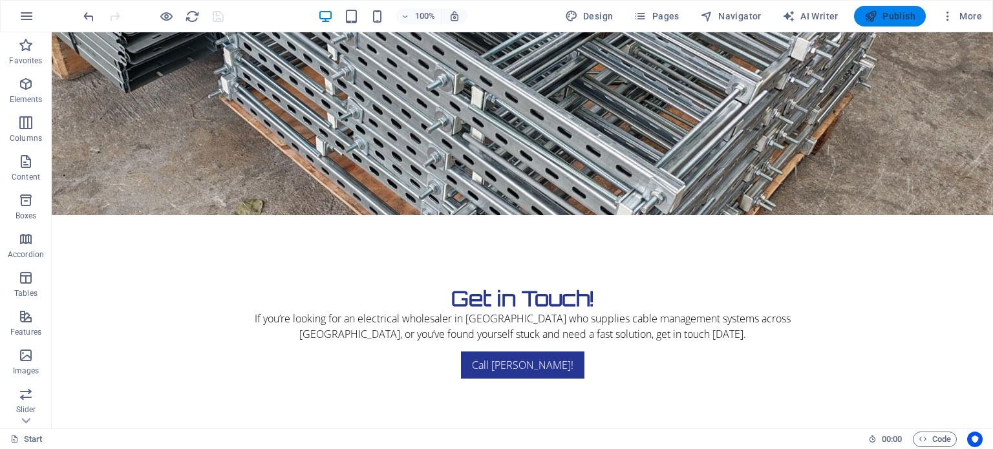
click at [884, 16] on span "Publish" at bounding box center [890, 16] width 51 height 13
